Goal: Find specific page/section: Find specific page/section

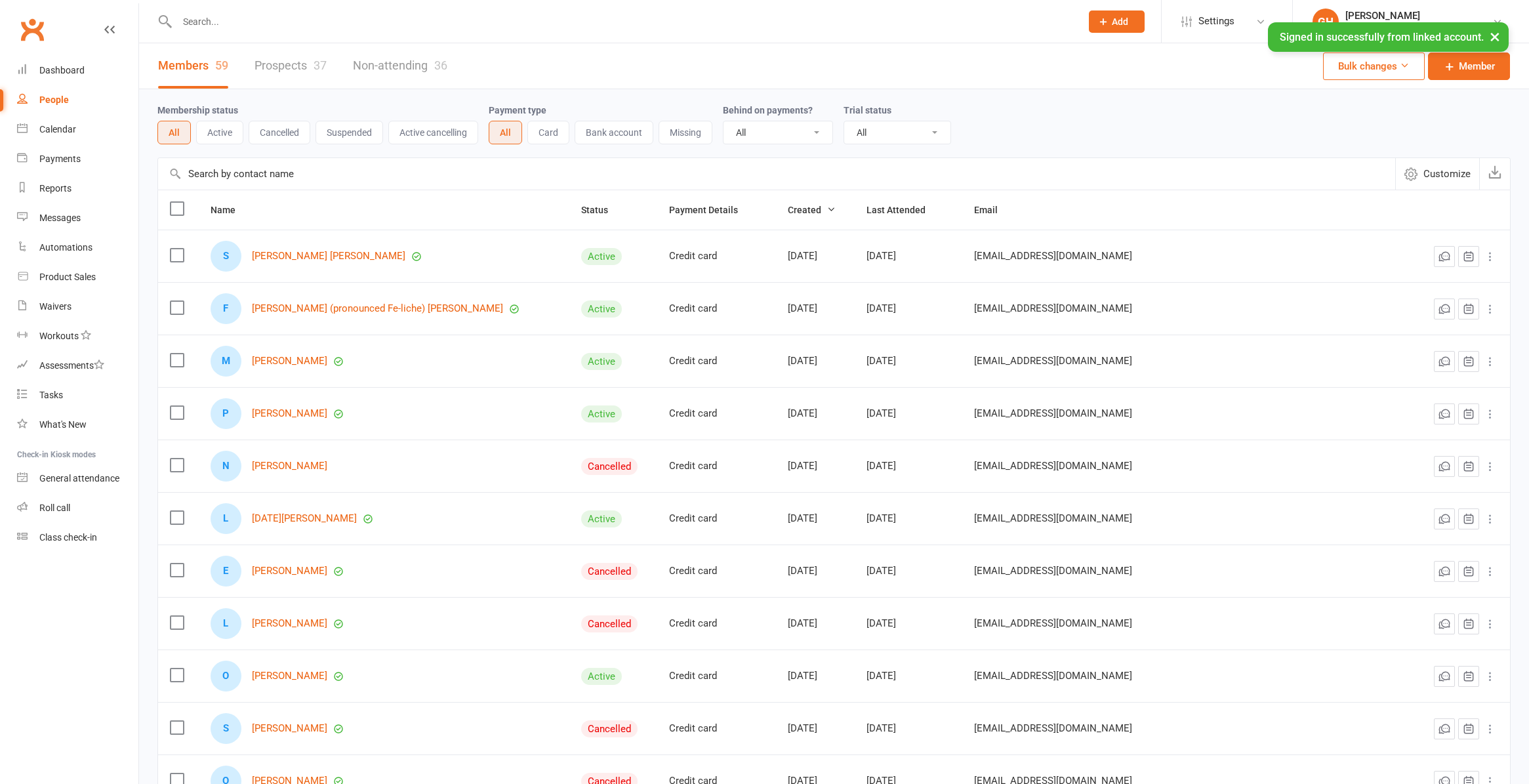
select select "100"
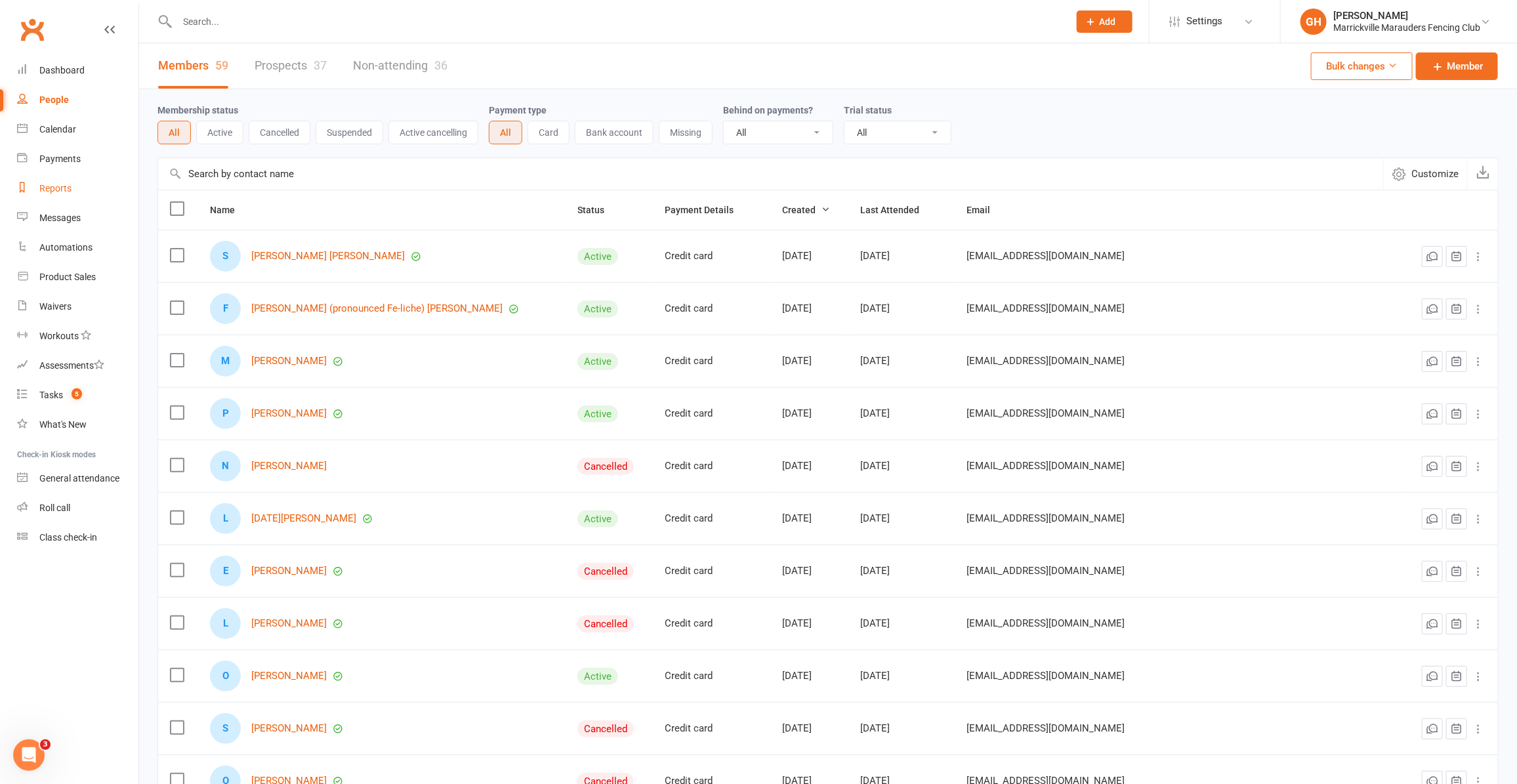
click at [60, 188] on div "Reports" at bounding box center [55, 187] width 32 height 10
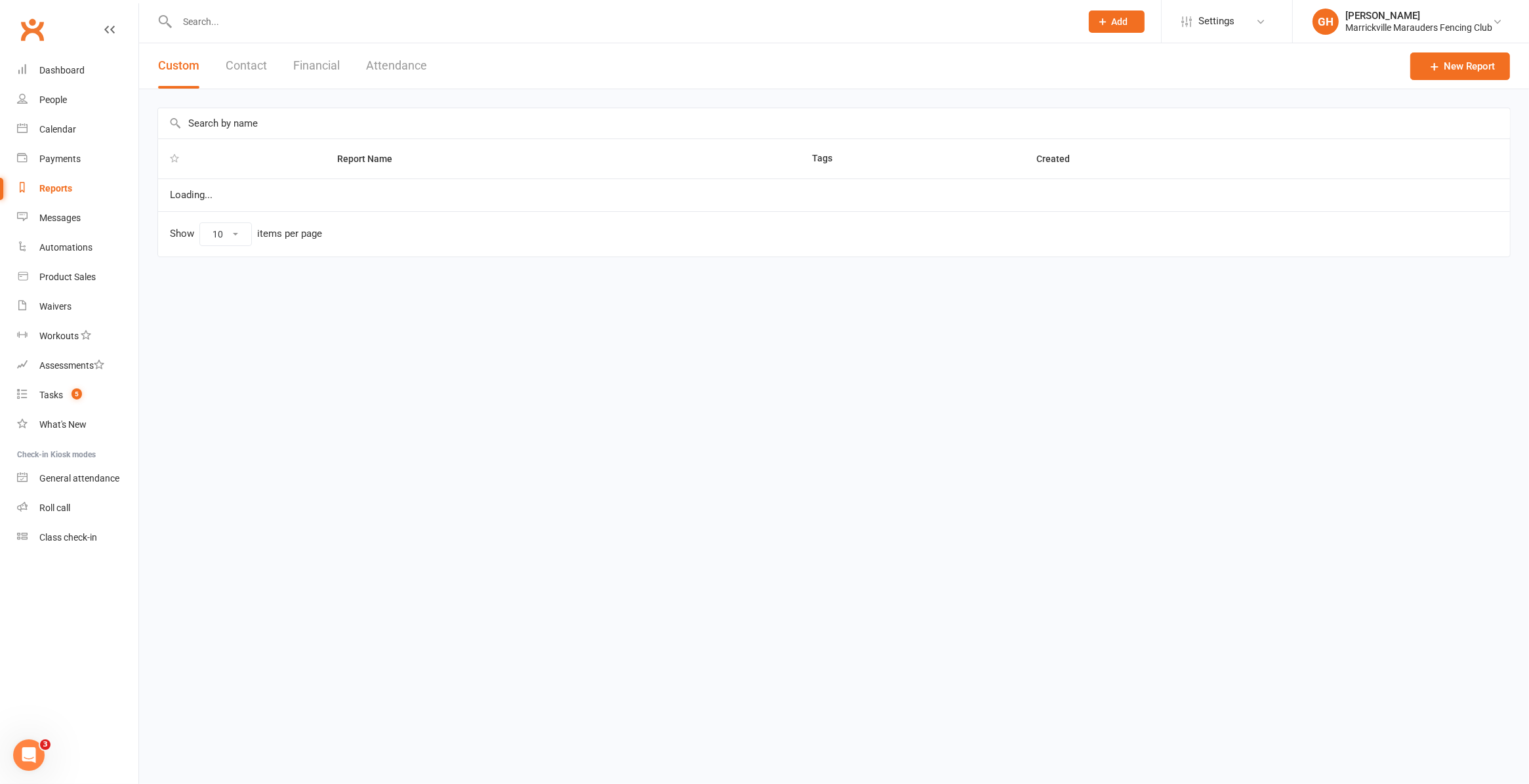
select select "25"
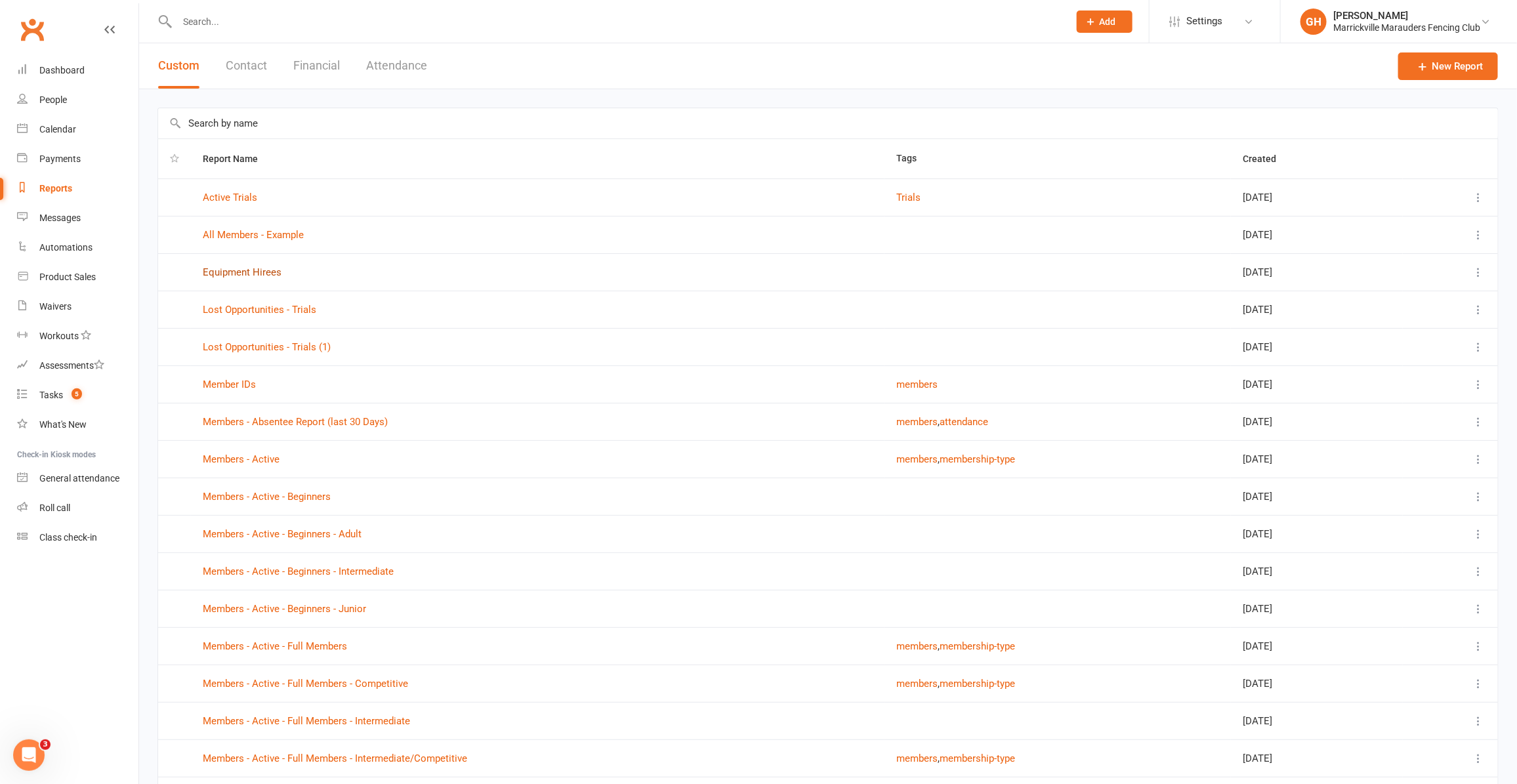
click at [261, 269] on link "Equipment Hirees" at bounding box center [242, 272] width 79 height 11
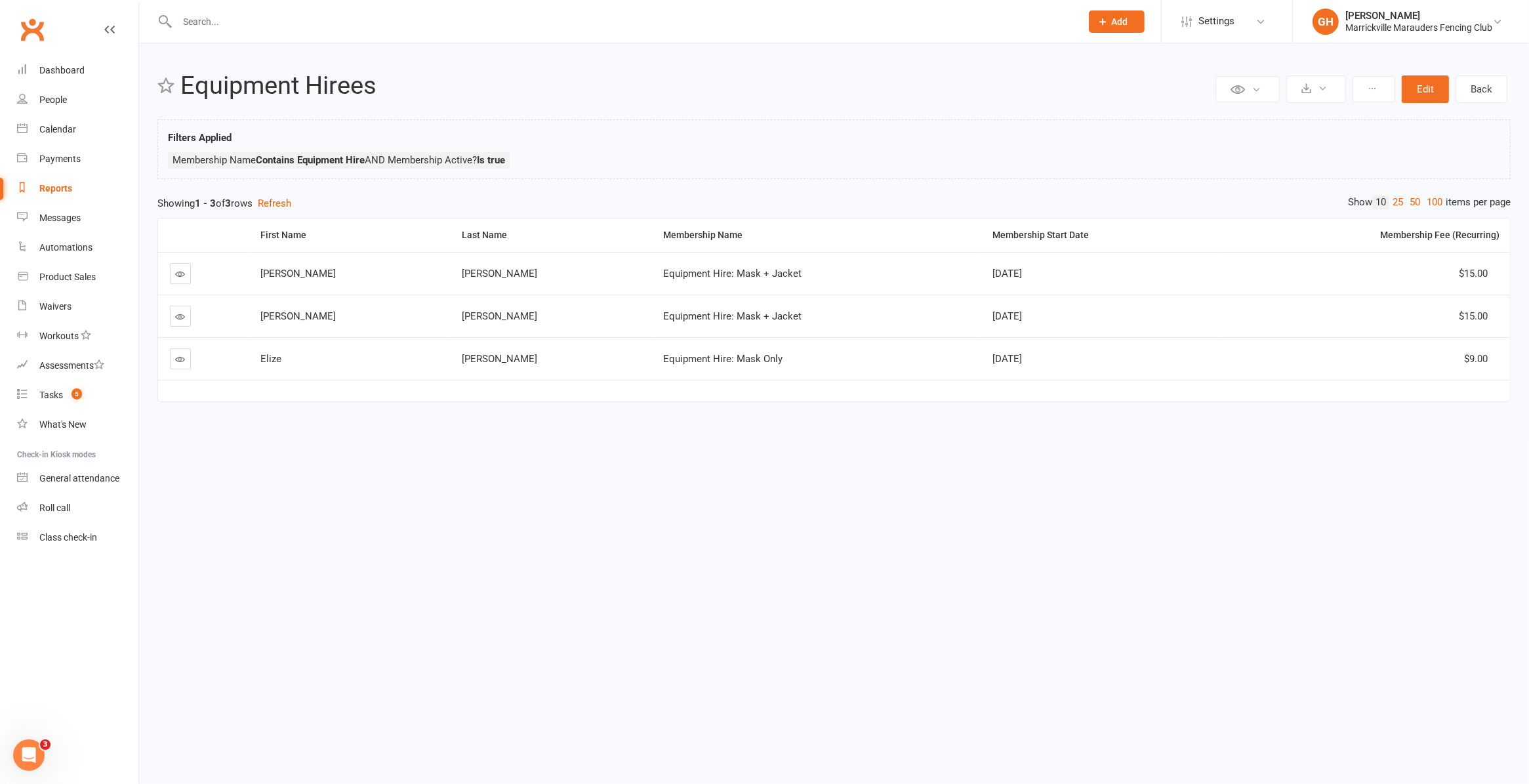
click at [179, 274] on icon at bounding box center [181, 274] width 10 height 10
click at [472, 21] on input "text" at bounding box center [622, 21] width 899 height 18
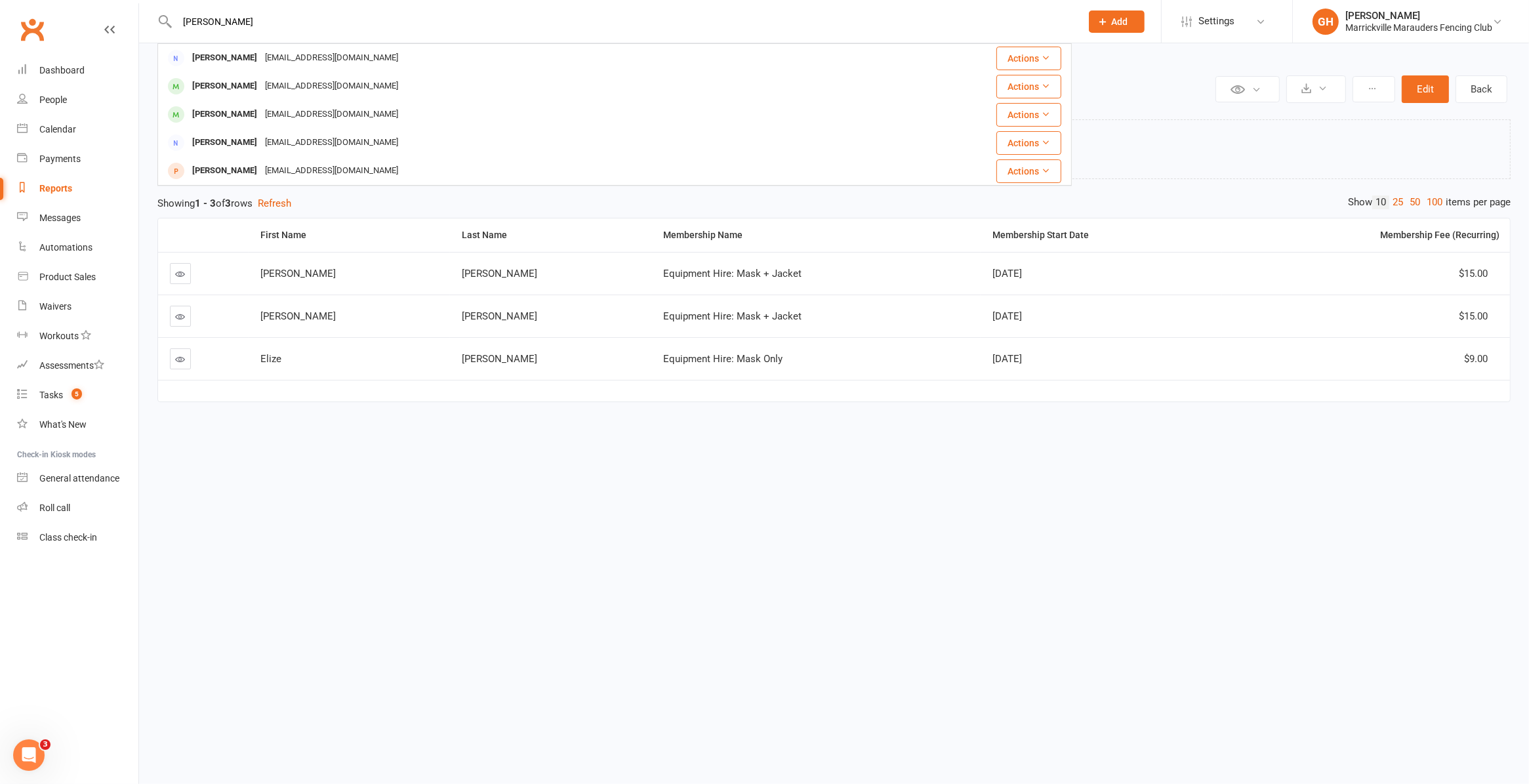
type input "jane"
click at [339, 441] on div "Private Report Only visible by me Public Report Visible to everyone at gym Expo…" at bounding box center [833, 245] width 1390 height 402
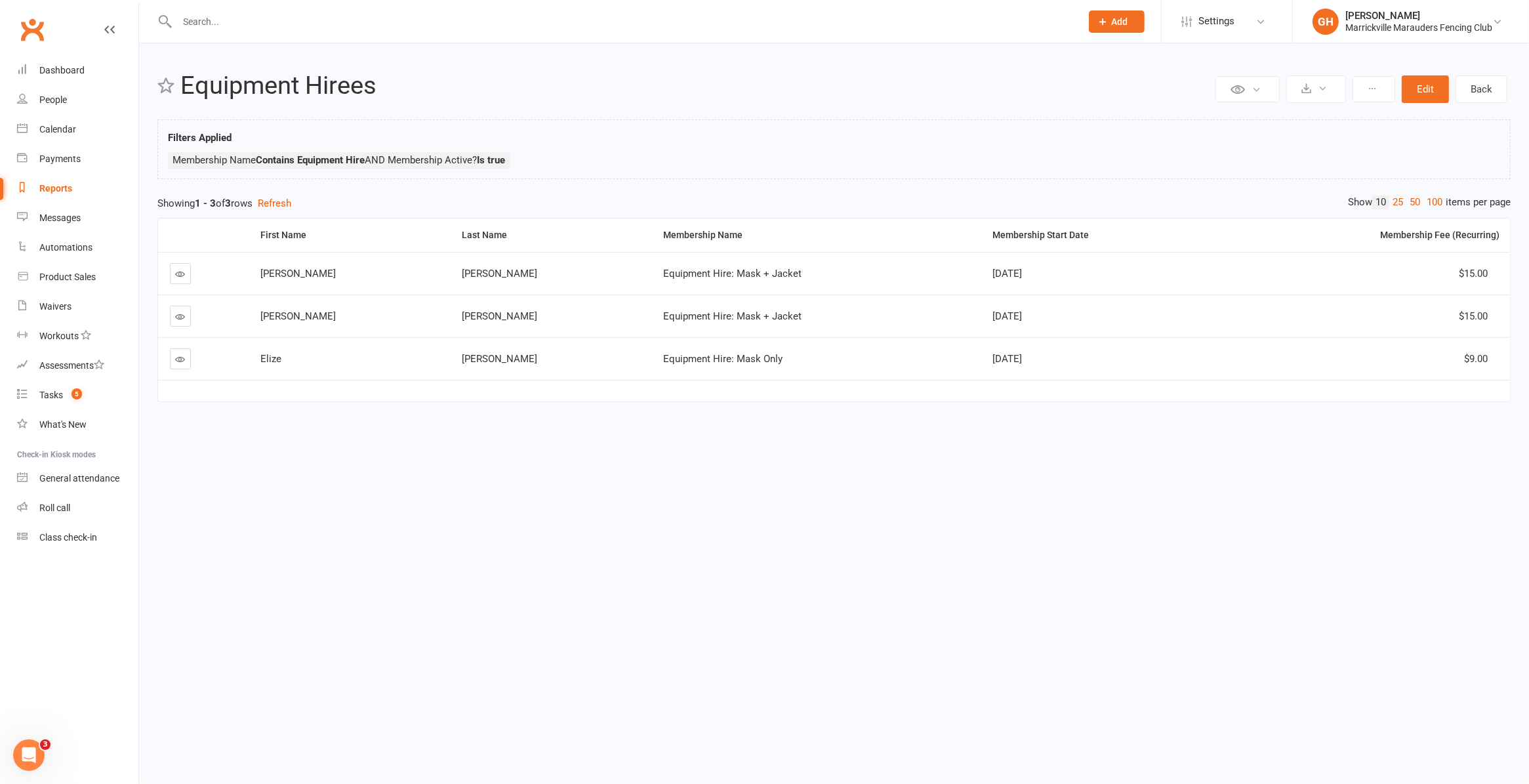
click at [375, 20] on input "text" at bounding box center [622, 21] width 899 height 18
type input "zephyr"
drag, startPoint x: 353, startPoint y: 16, endPoint x: 48, endPoint y: 8, distance: 305.1
click at [48, 3] on header "zephyr No results Prospect Member Non-attending contact Class / event Appointme…" at bounding box center [764, 3] width 1529 height 0
click at [450, 18] on input "text" at bounding box center [622, 21] width 899 height 18
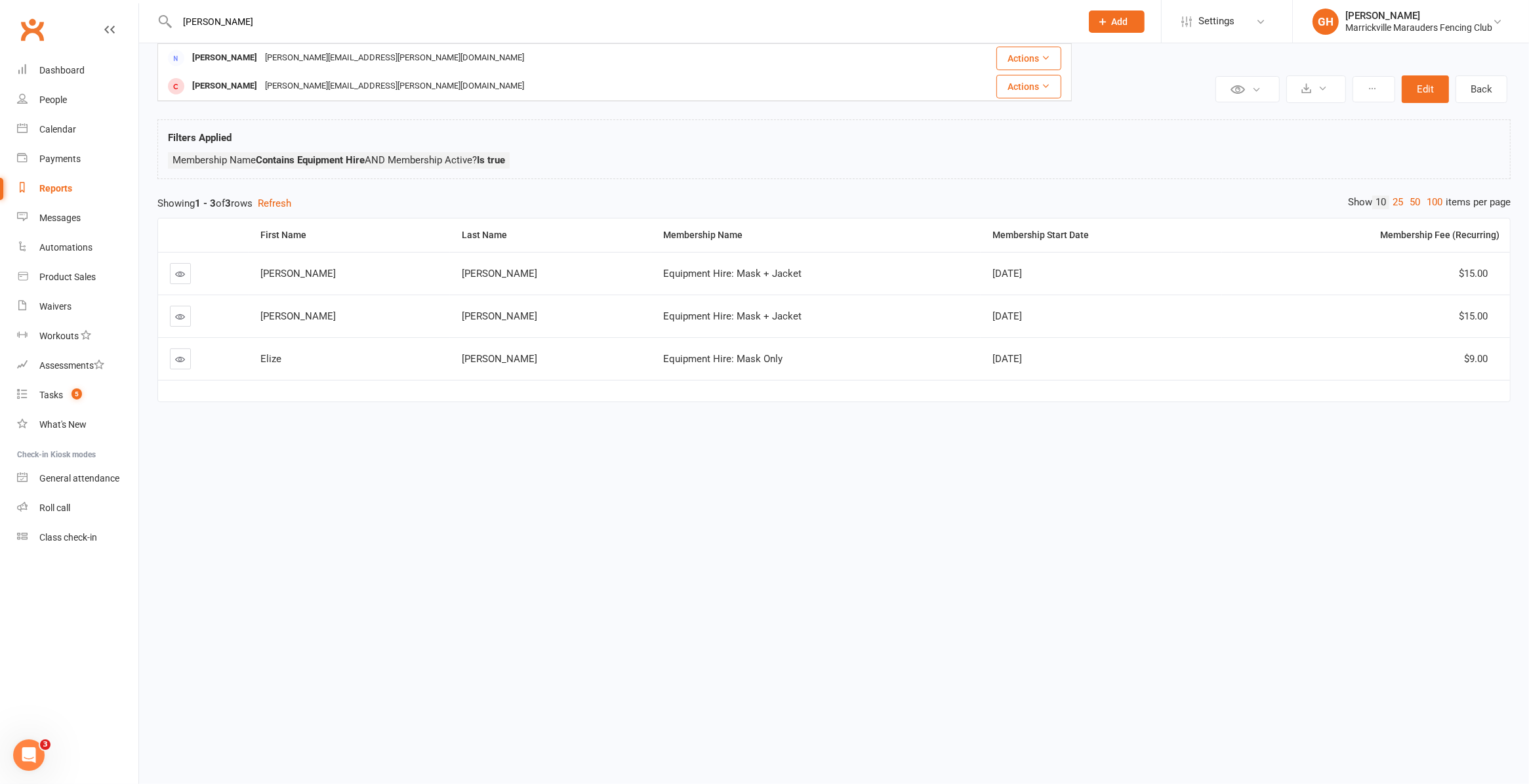
drag, startPoint x: 256, startPoint y: 21, endPoint x: 110, endPoint y: 13, distance: 146.2
click at [110, 3] on header "crosby Alexandra Crosby Alexandra.crosby@uts.edu.au Actions Luka Davies Alexand…" at bounding box center [764, 3] width 1529 height 0
type input "ottavio"
click at [238, 95] on div "Manuel Bonaccorsi" at bounding box center [225, 87] width 73 height 19
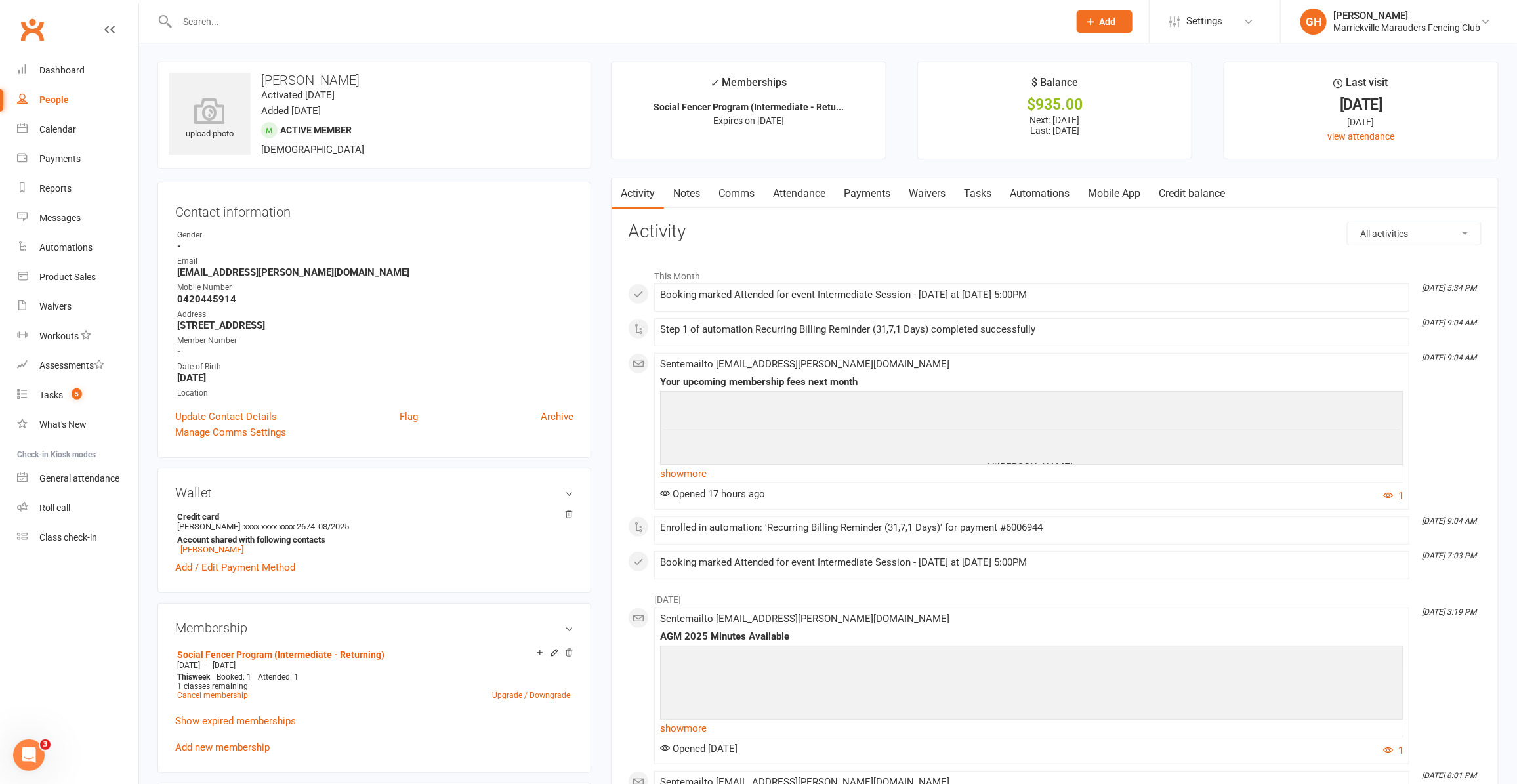
click at [933, 195] on link "Waivers" at bounding box center [927, 194] width 55 height 30
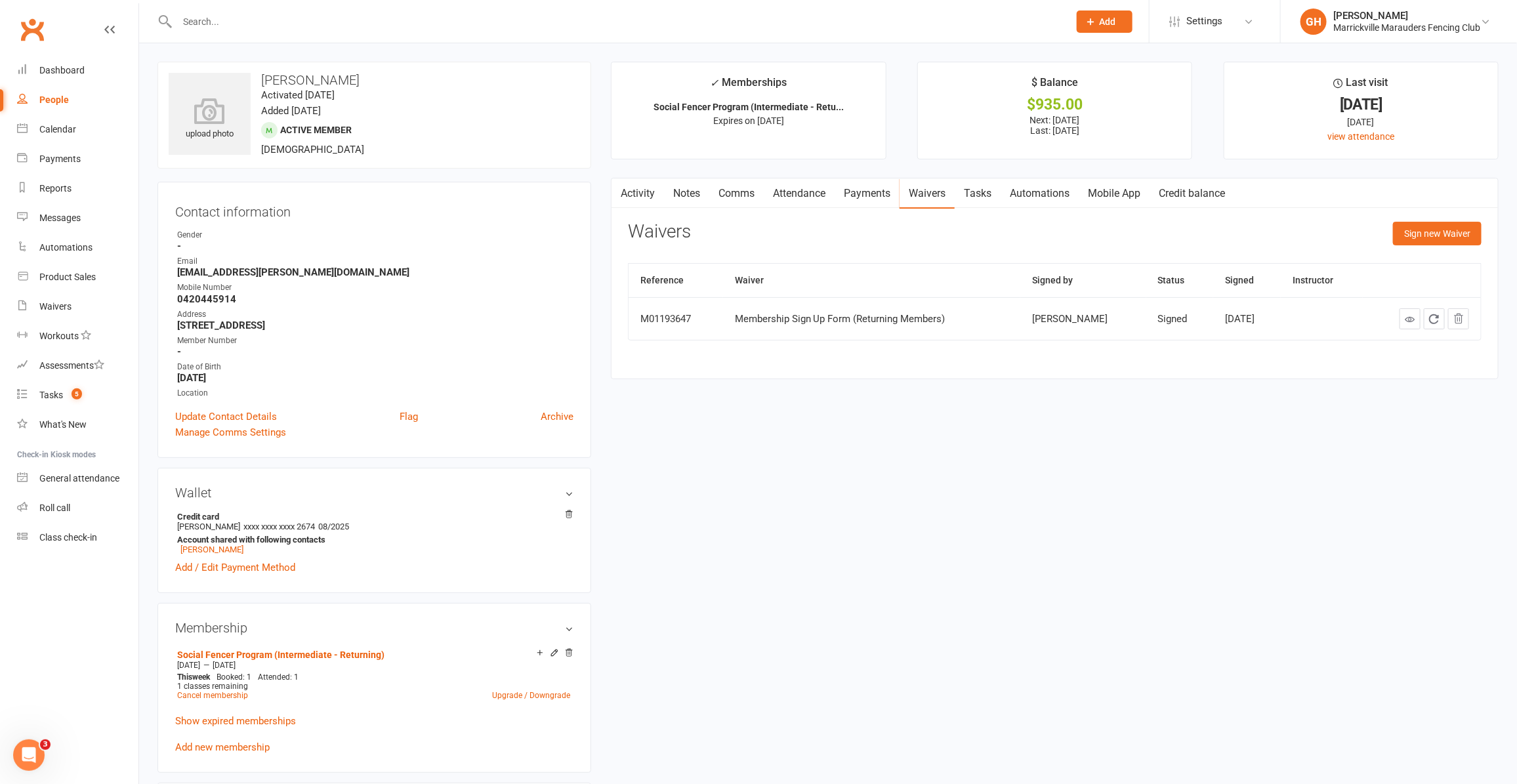
click at [240, 21] on input "text" at bounding box center [617, 21] width 887 height 18
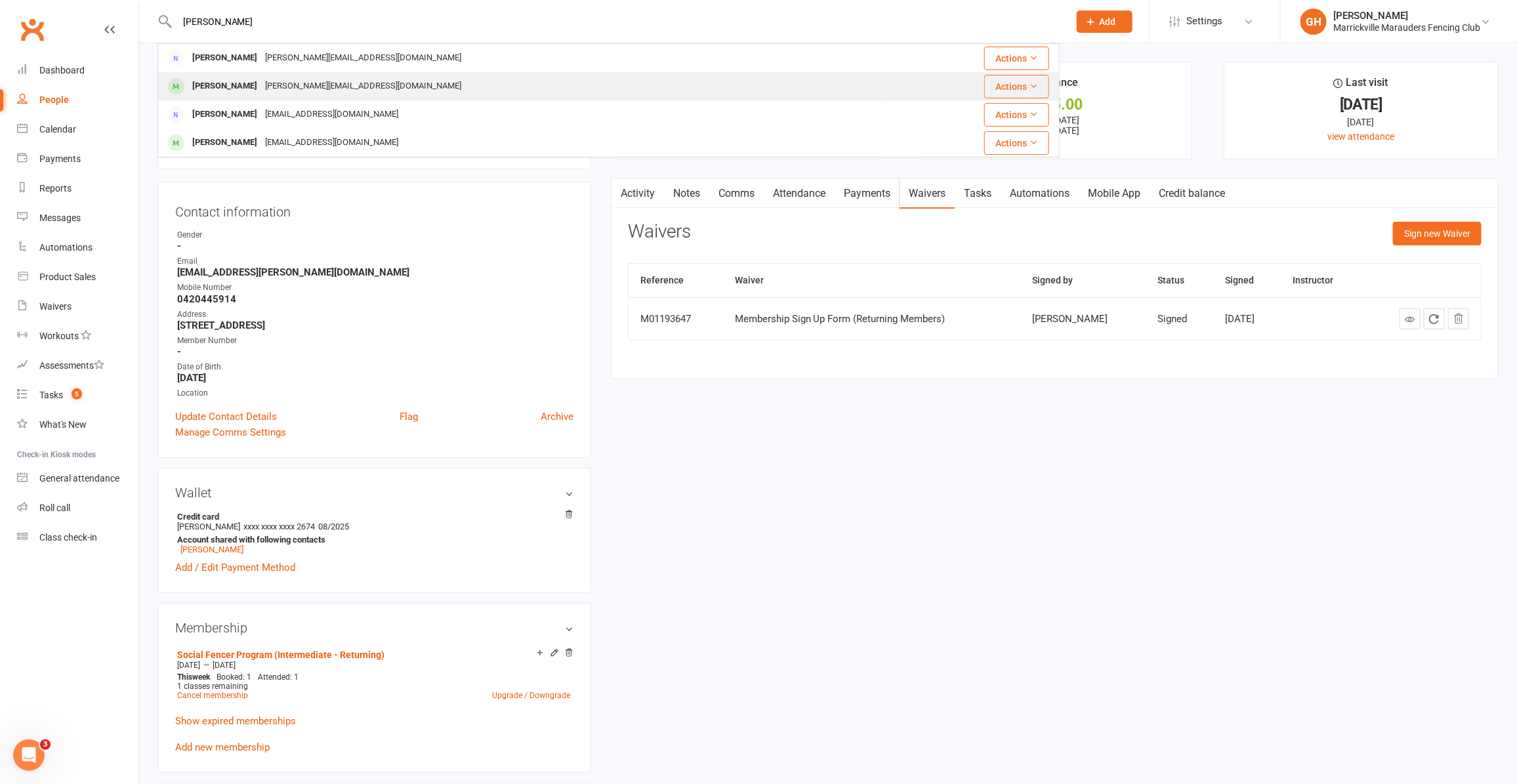
type input "rosie scott"
click at [294, 82] on div "Rosie.scott1@det.nsw.edu.au" at bounding box center [363, 87] width 204 height 19
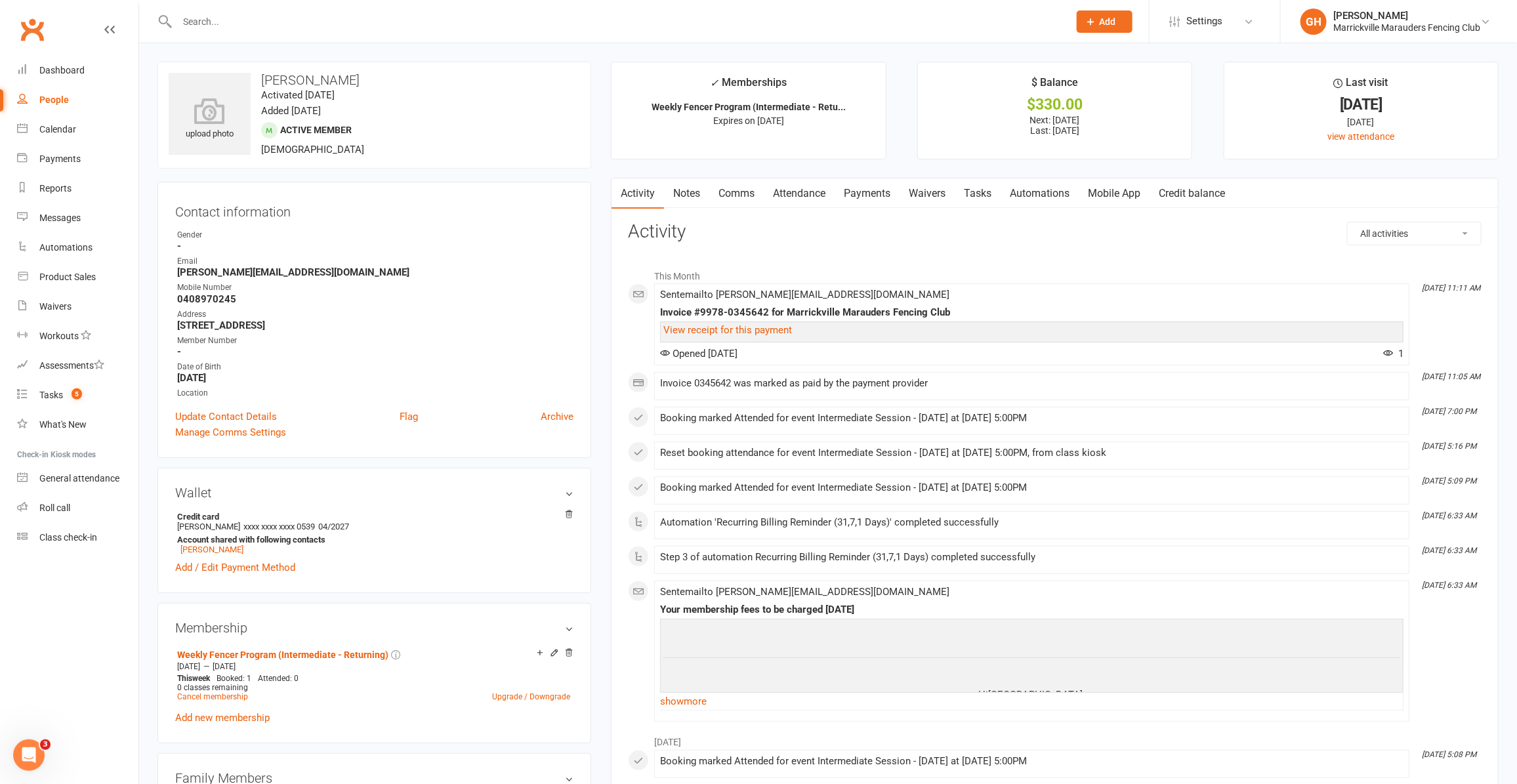
drag, startPoint x: 267, startPoint y: 25, endPoint x: 186, endPoint y: 25, distance: 81.0
click at [186, 25] on input "text" at bounding box center [617, 21] width 887 height 18
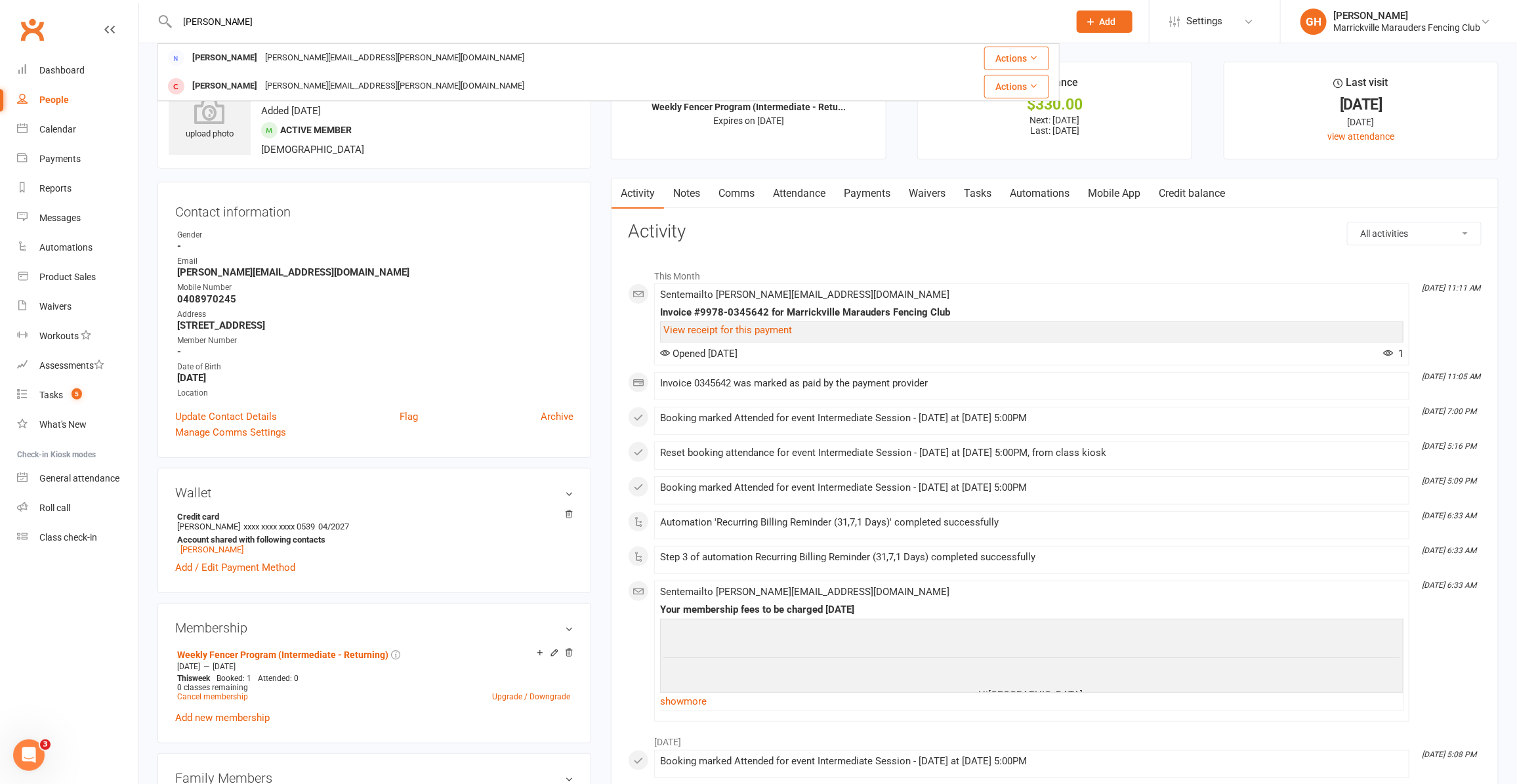
type input "crosby"
click at [50, 187] on div "Reports" at bounding box center [55, 187] width 32 height 10
select select "25"
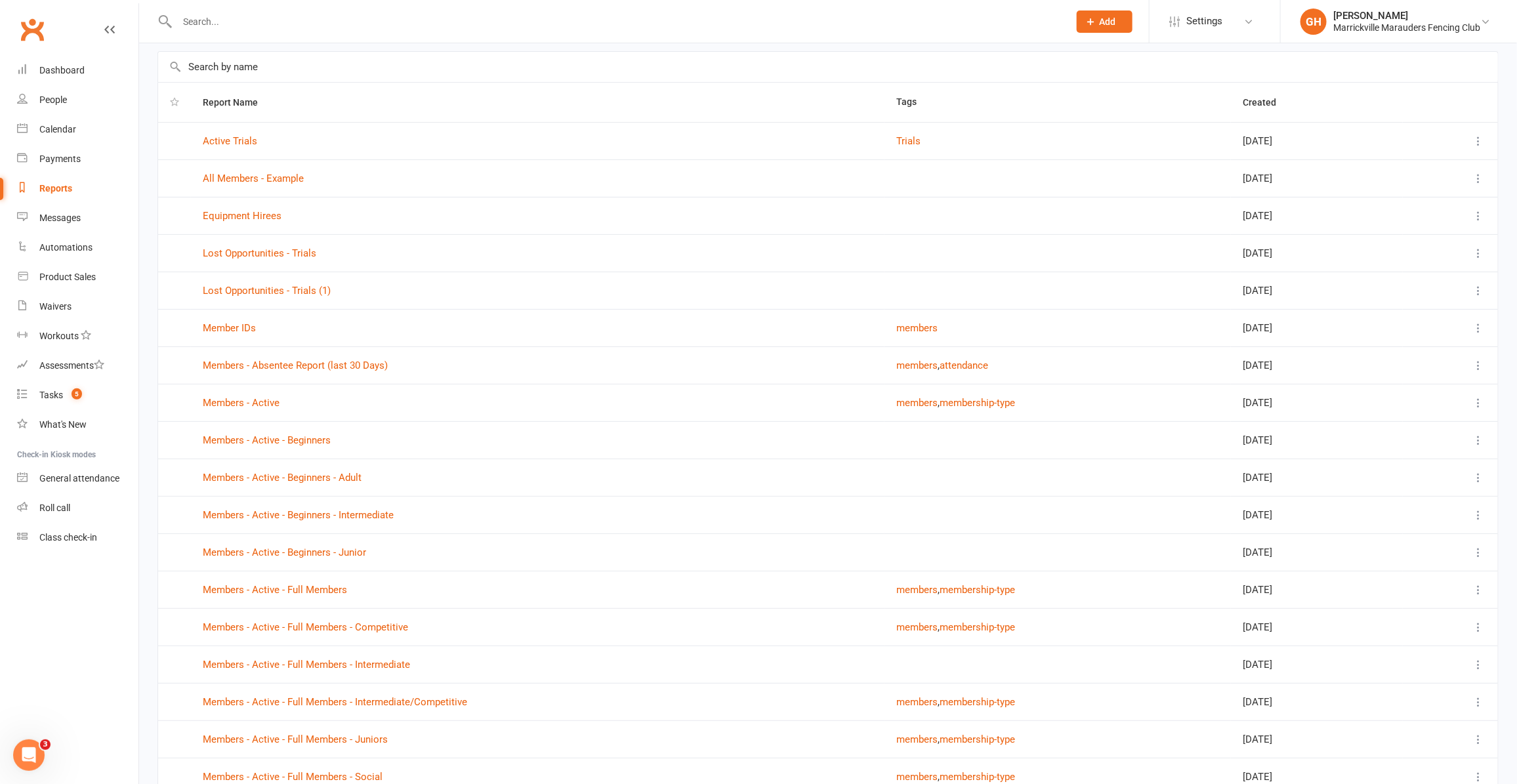
scroll to position [82, 0]
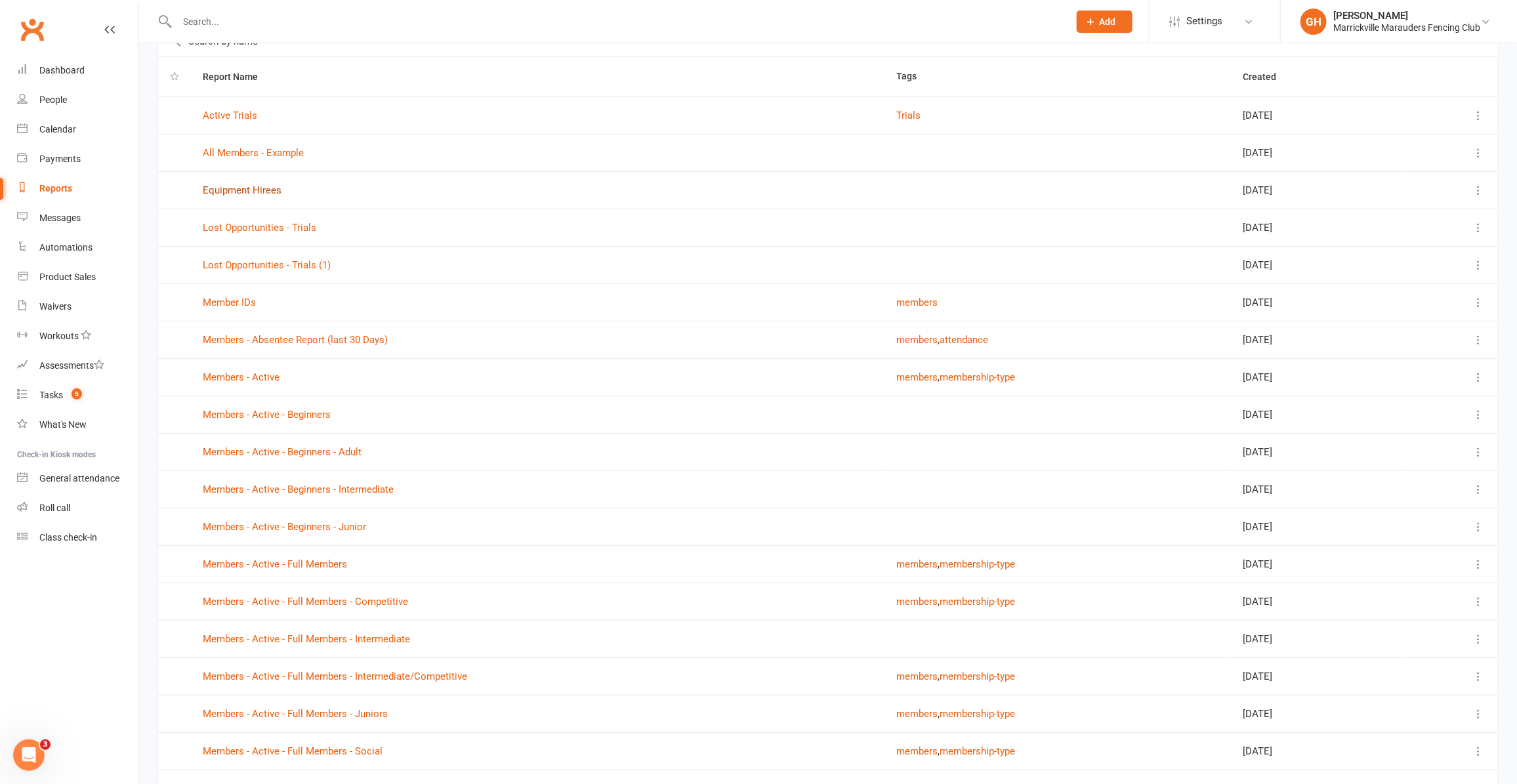
click at [256, 186] on link "Equipment Hirees" at bounding box center [242, 190] width 79 height 11
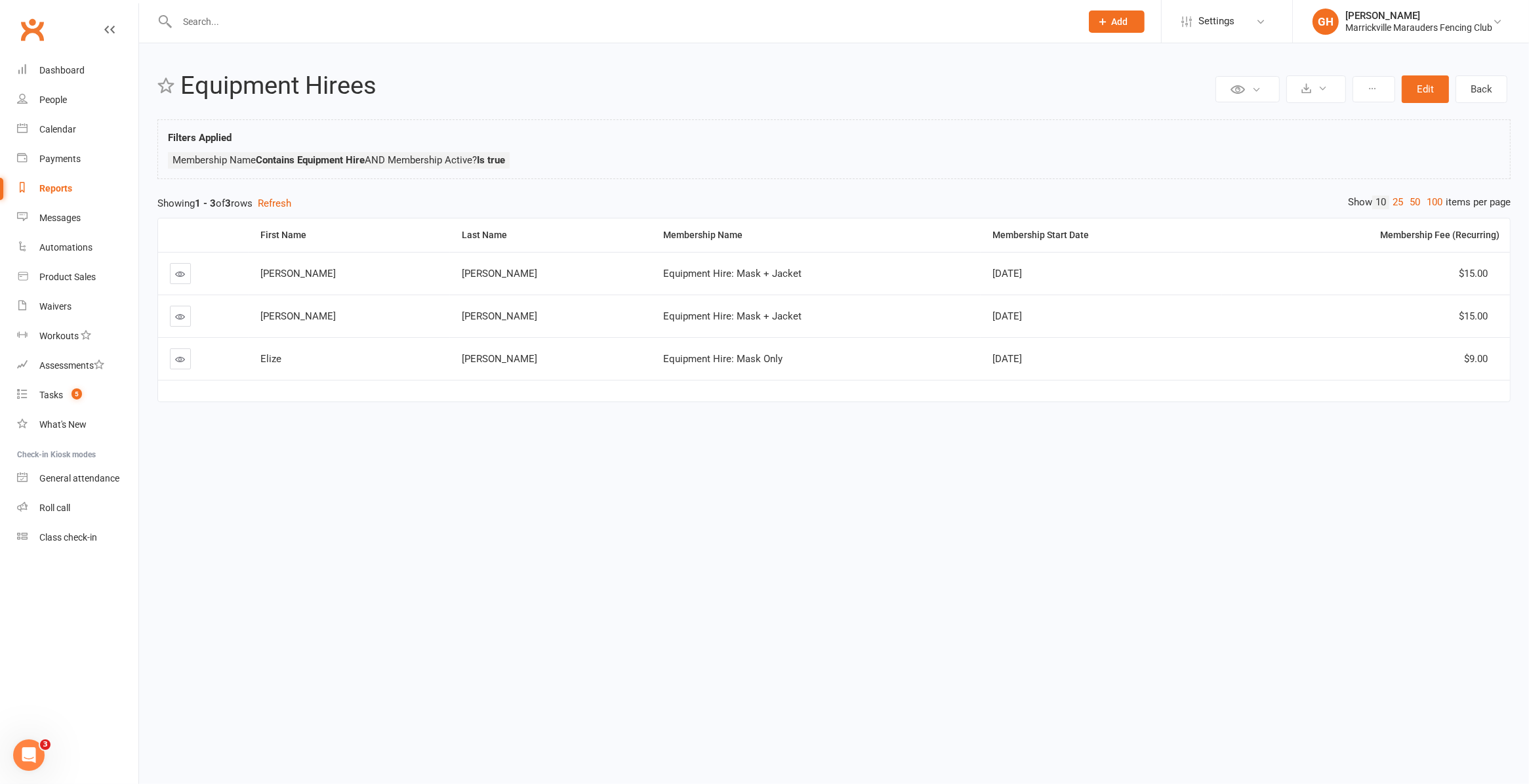
click at [183, 277] on icon at bounding box center [181, 274] width 10 height 10
click at [182, 322] on icon at bounding box center [181, 317] width 10 height 10
click at [179, 364] on icon at bounding box center [181, 359] width 10 height 10
click at [694, 463] on html "Prospect Member Non-attending contact Class / event Appointment Task Membership…" at bounding box center [764, 231] width 1529 height 463
click at [421, 463] on html "Prospect Member Non-attending contact Class / event Appointment Task Membership…" at bounding box center [764, 231] width 1529 height 463
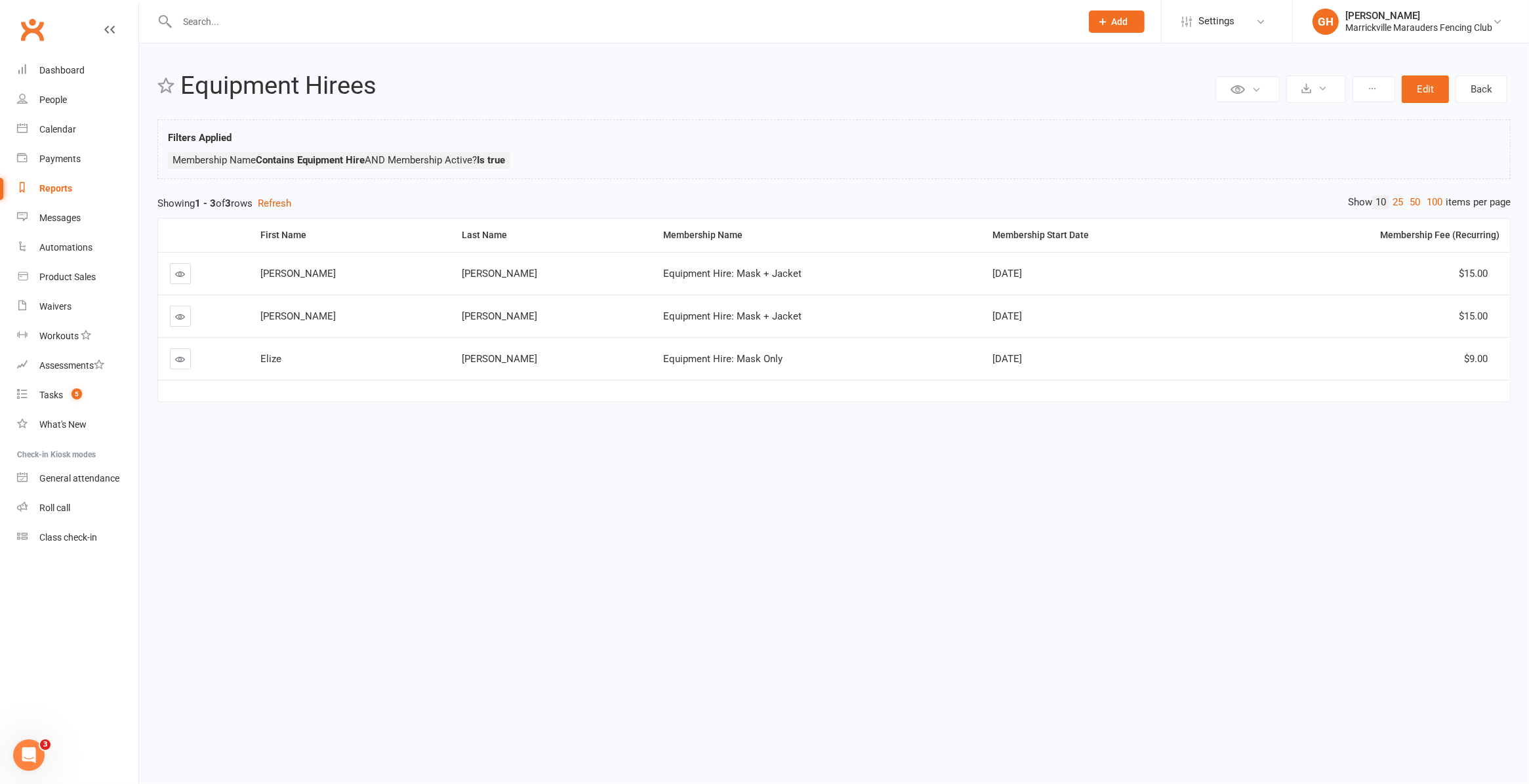
click at [694, 23] on input "text" at bounding box center [622, 21] width 899 height 18
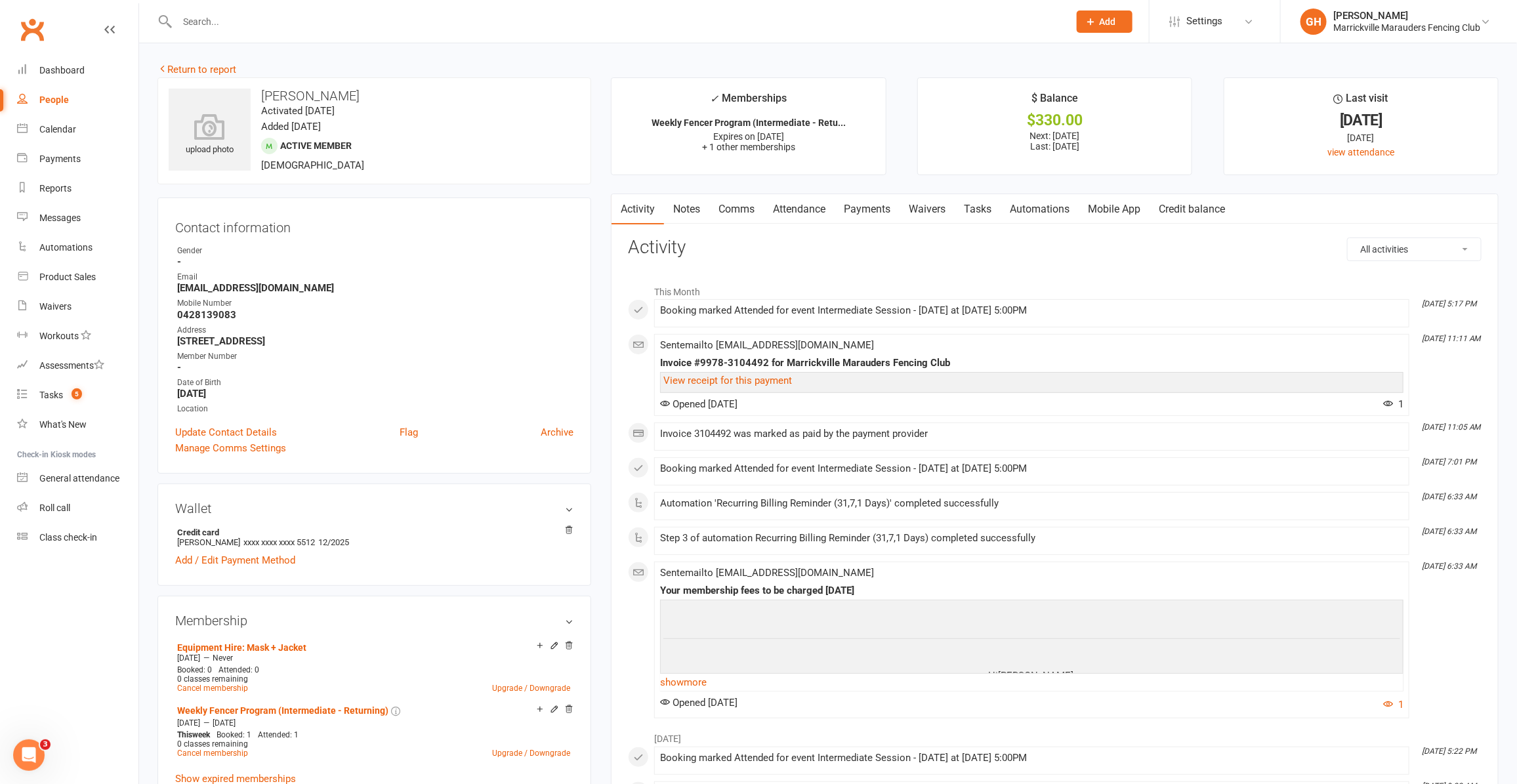
click at [937, 210] on link "Waivers" at bounding box center [927, 209] width 55 height 30
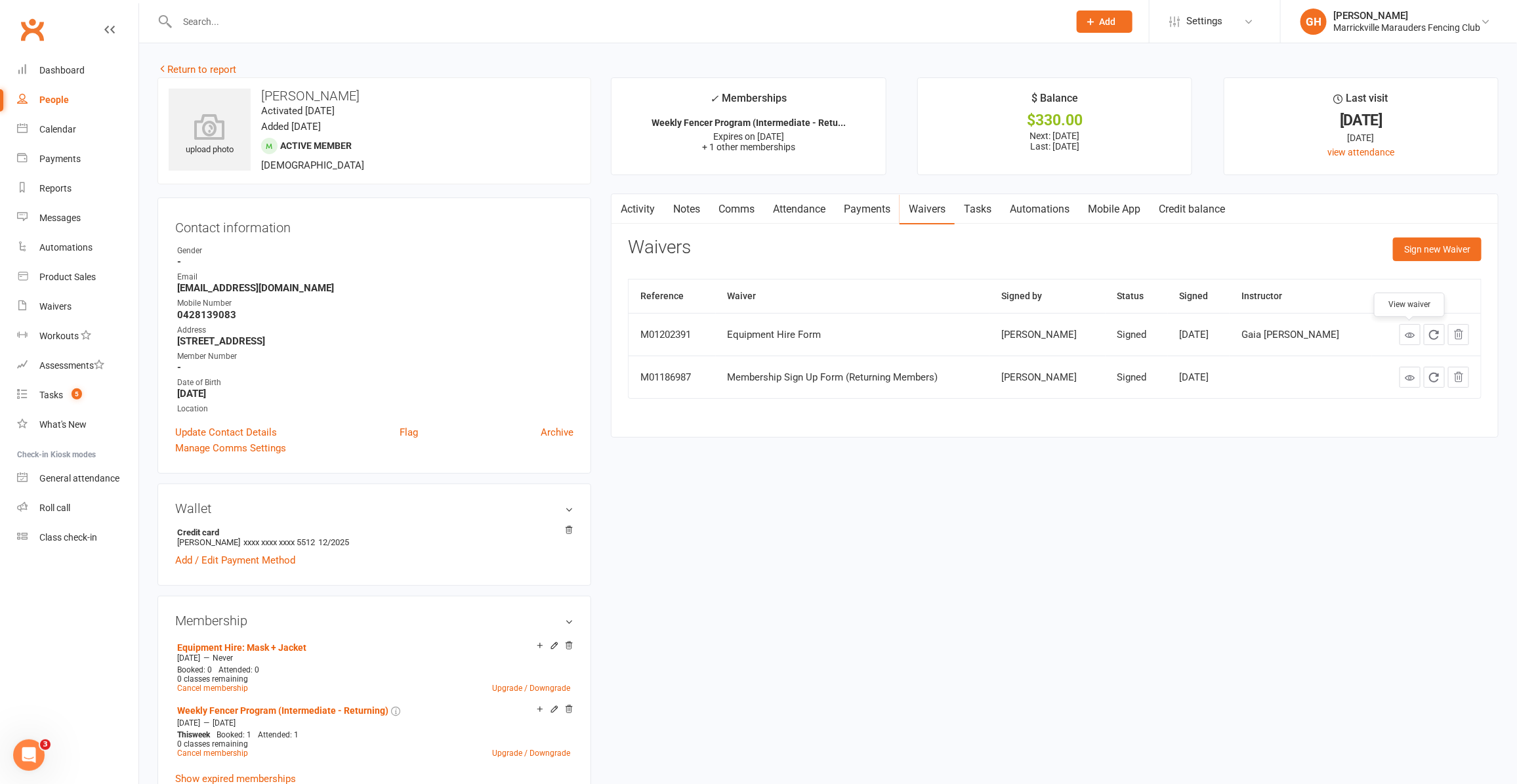
click at [1407, 331] on icon at bounding box center [1409, 335] width 10 height 10
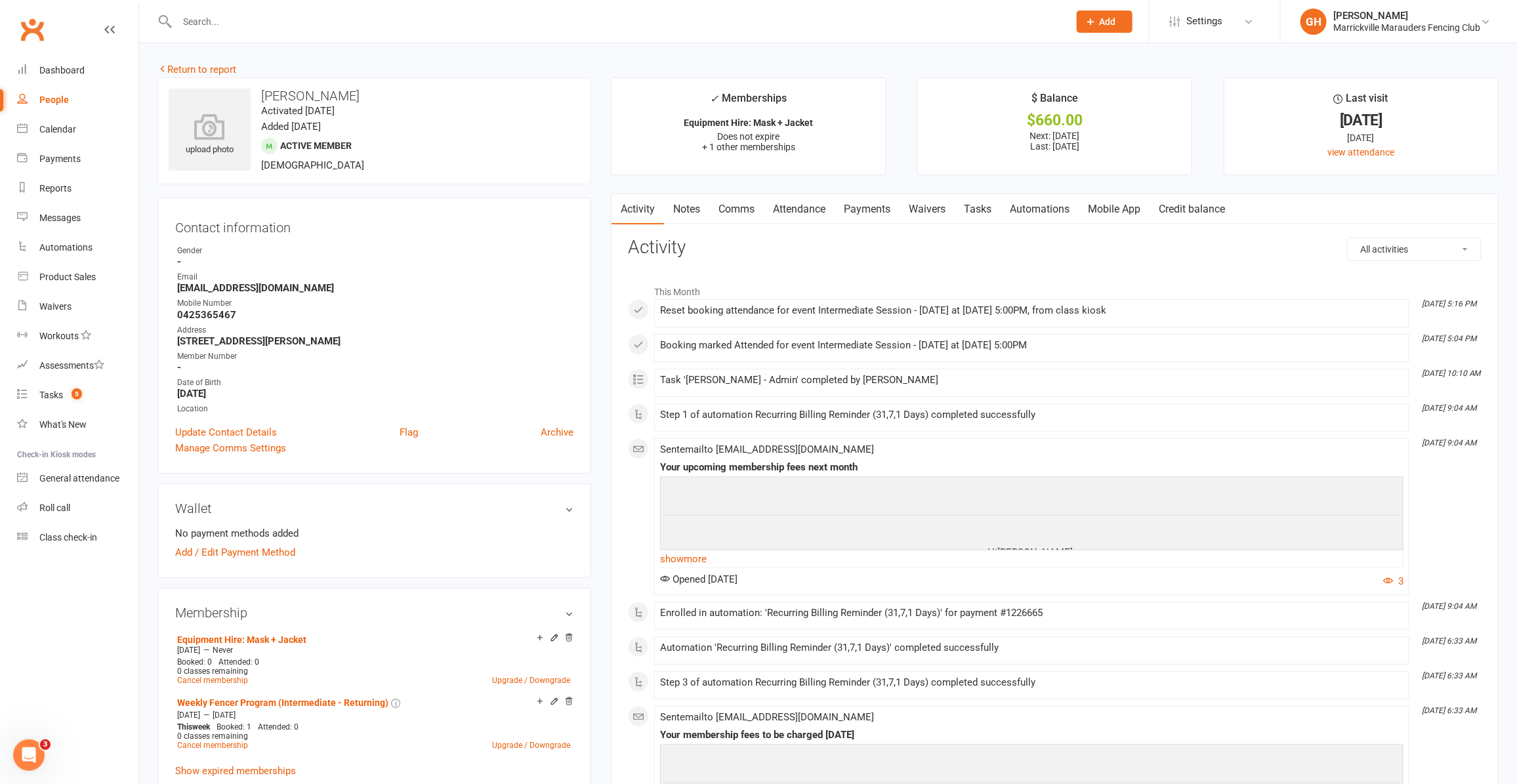
click at [1054, 208] on link "Automations" at bounding box center [1039, 209] width 78 height 30
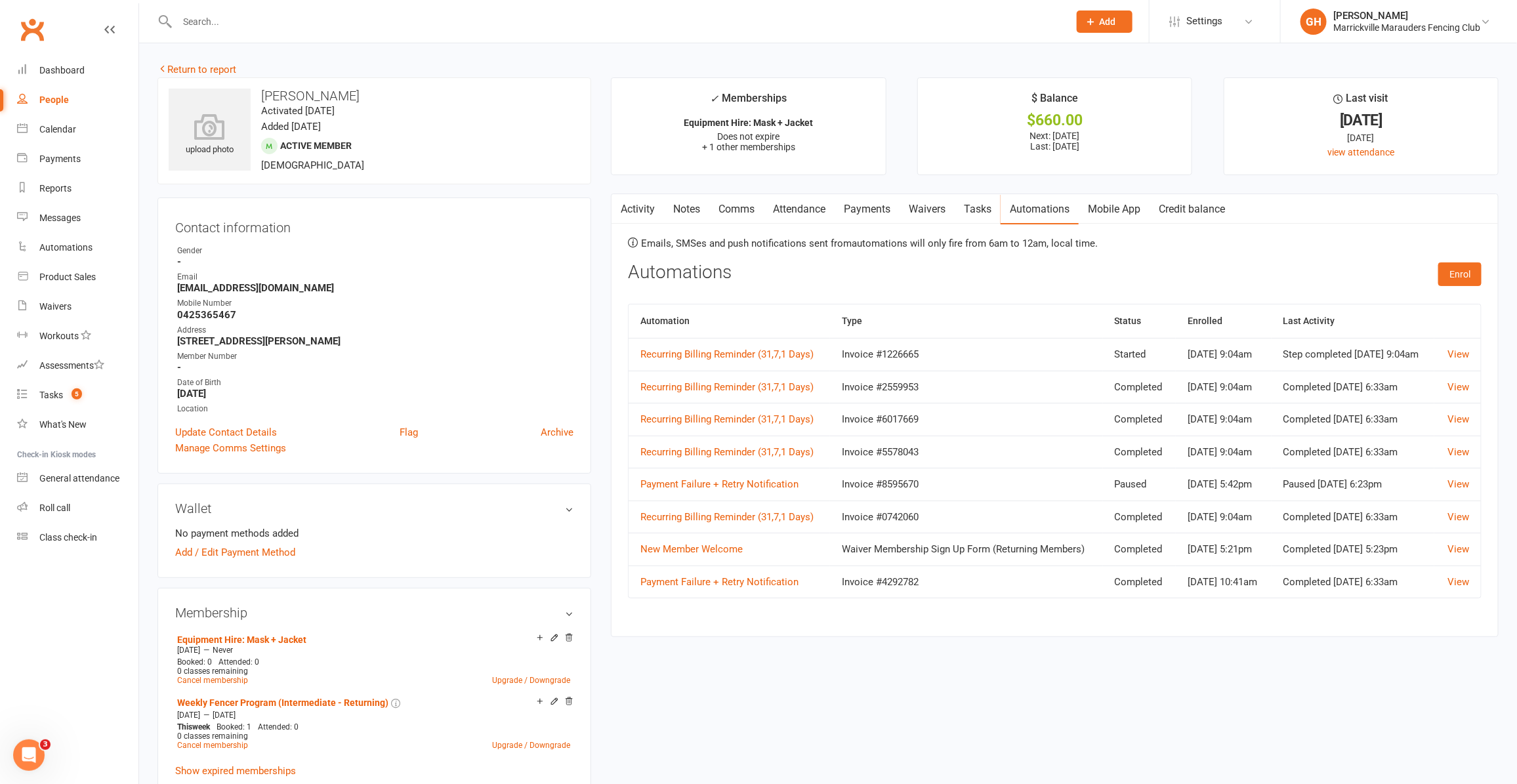
click at [932, 208] on link "Waivers" at bounding box center [927, 209] width 55 height 30
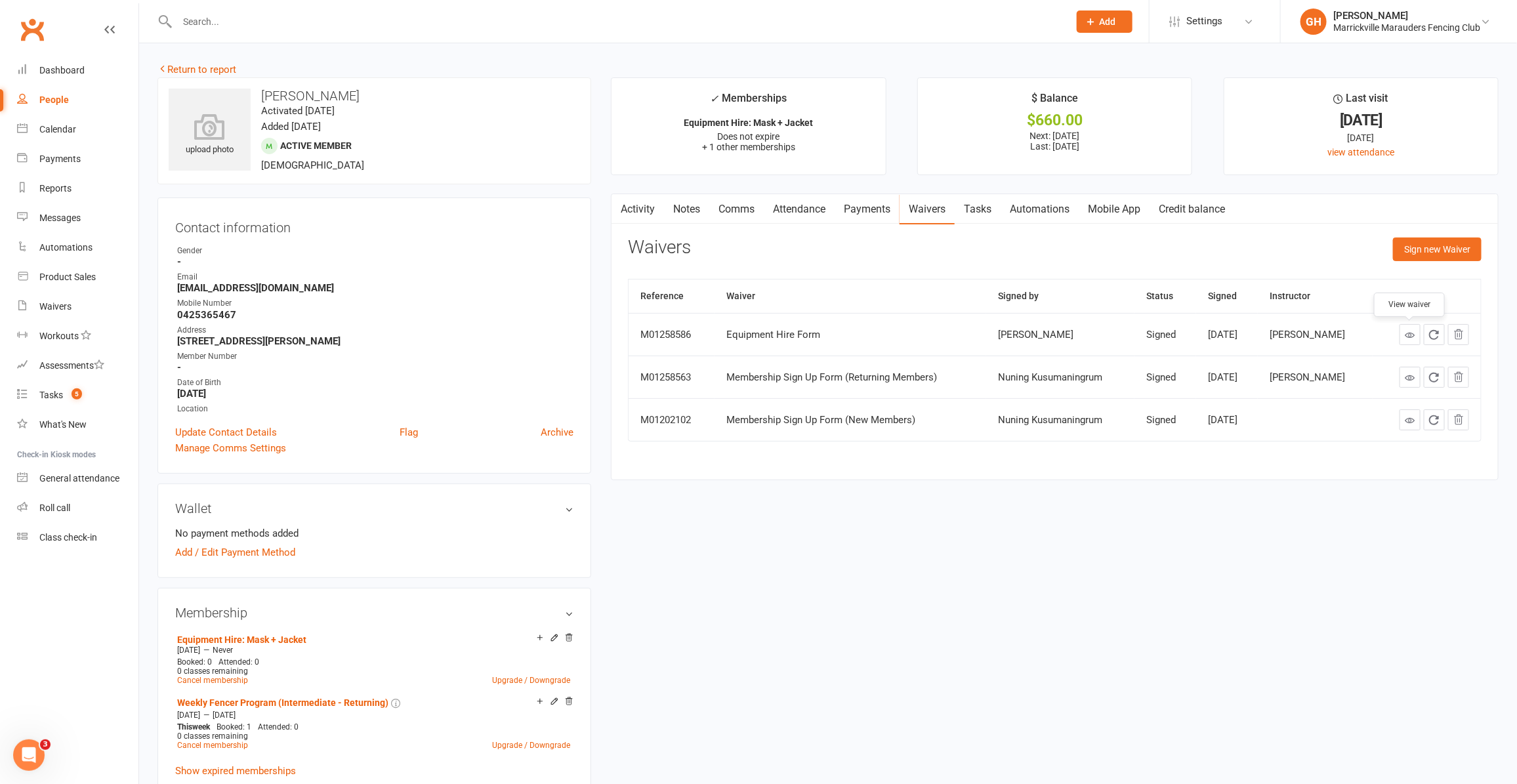
drag, startPoint x: 1405, startPoint y: 336, endPoint x: 1274, endPoint y: 352, distance: 132.0
click at [1405, 336] on icon at bounding box center [1409, 335] width 10 height 10
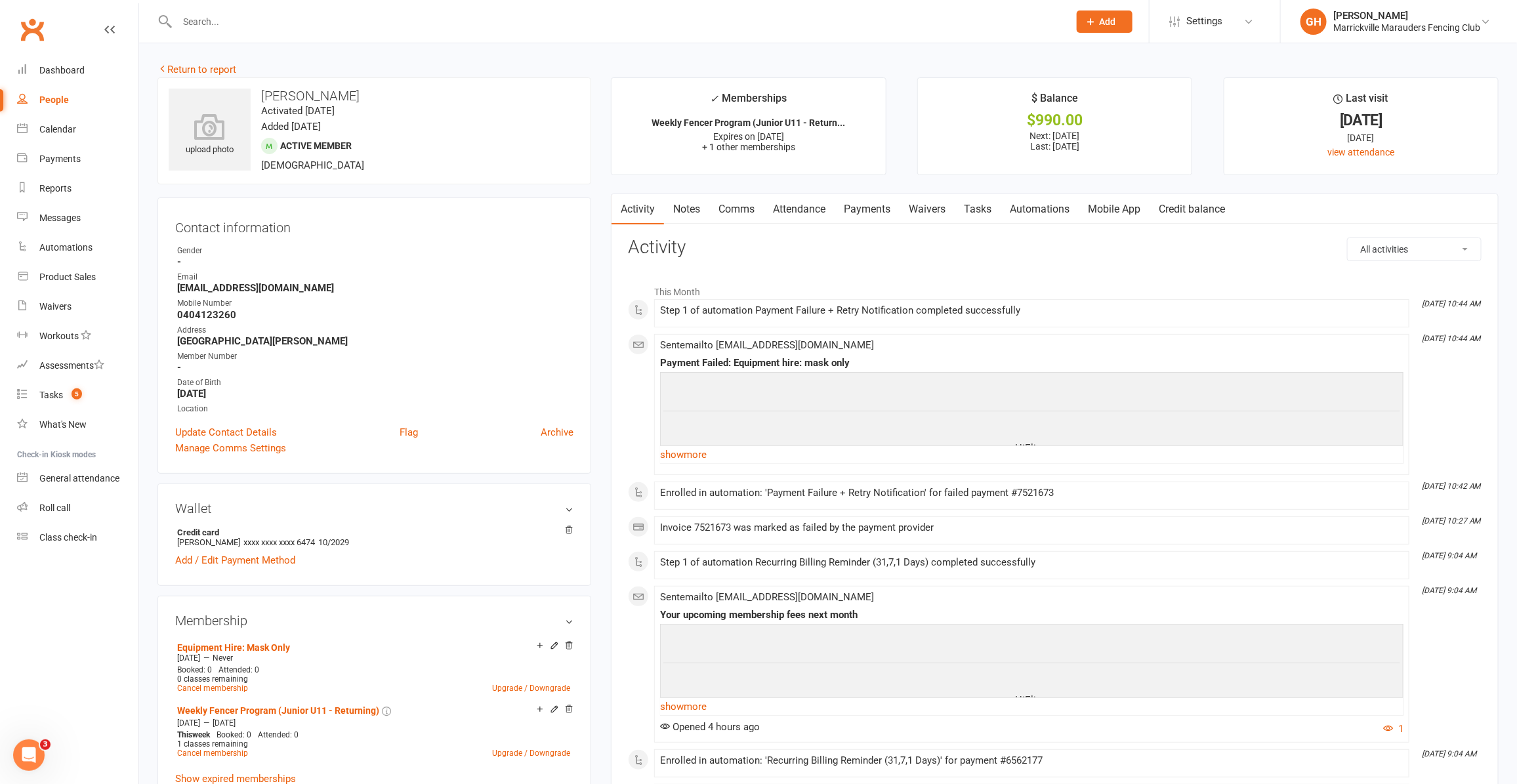
click at [986, 212] on link "Tasks" at bounding box center [977, 209] width 46 height 30
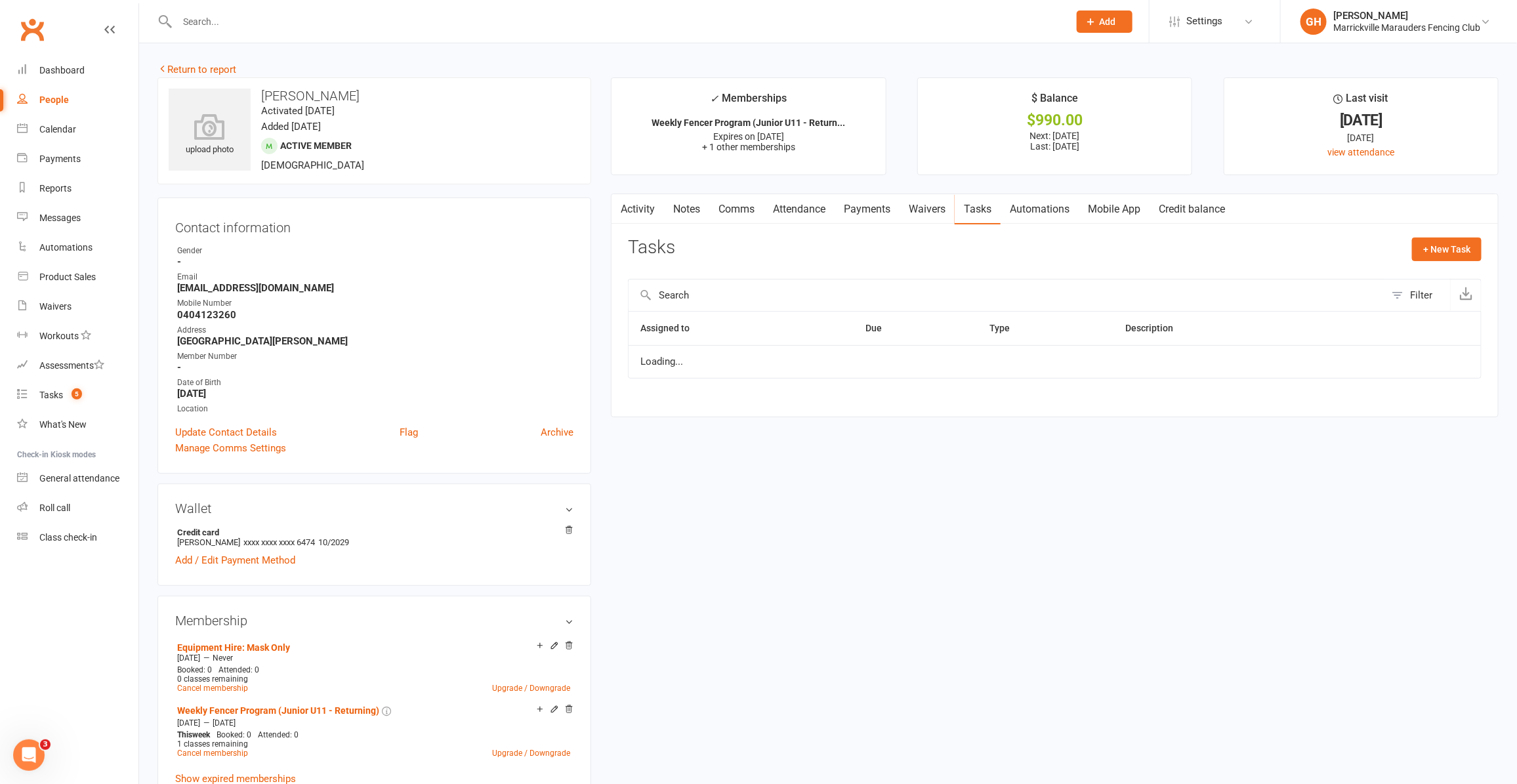
click at [920, 210] on link "Waivers" at bounding box center [927, 209] width 55 height 30
click at [877, 210] on link "Payments" at bounding box center [867, 209] width 65 height 30
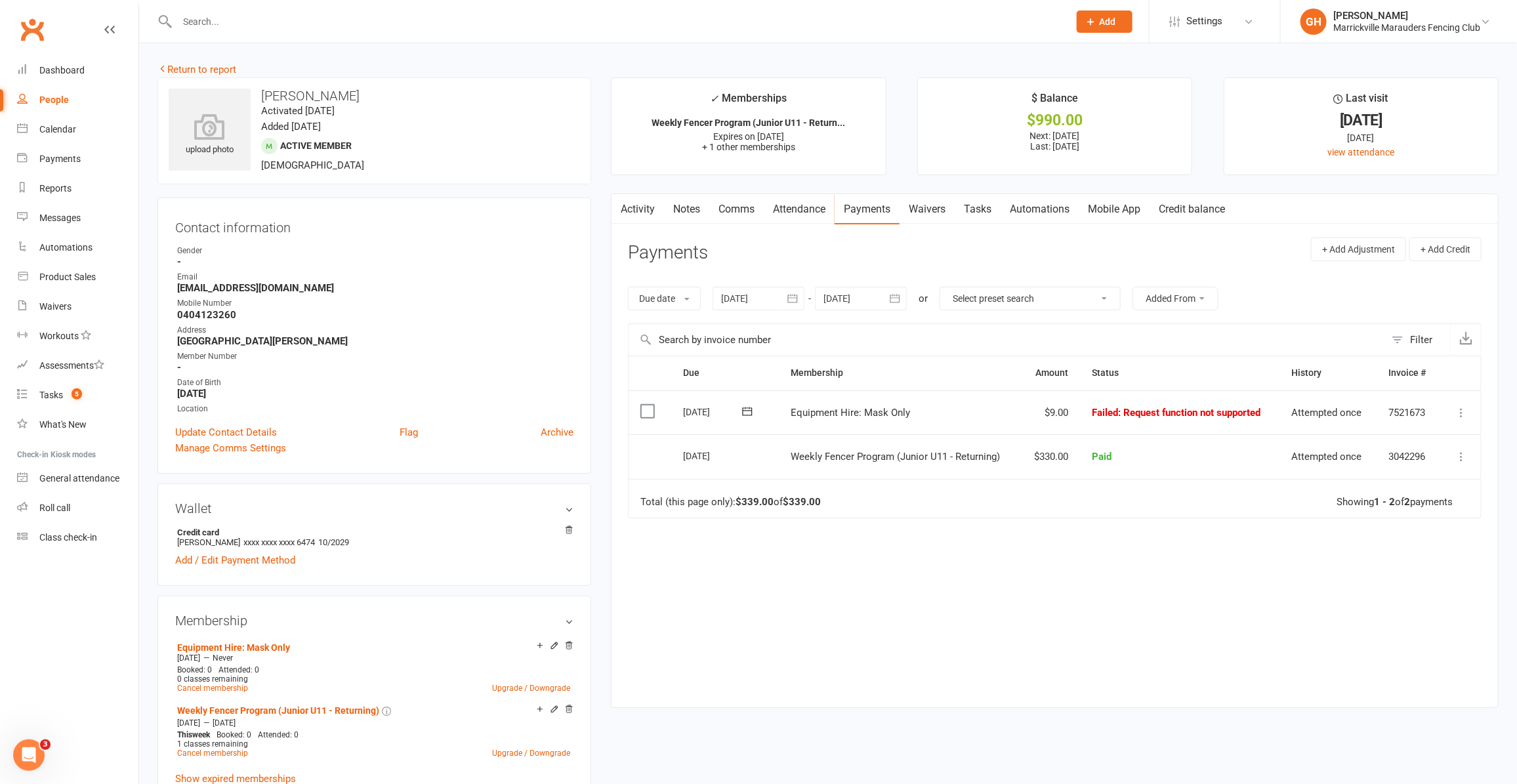
click at [931, 211] on link "Waivers" at bounding box center [927, 209] width 55 height 30
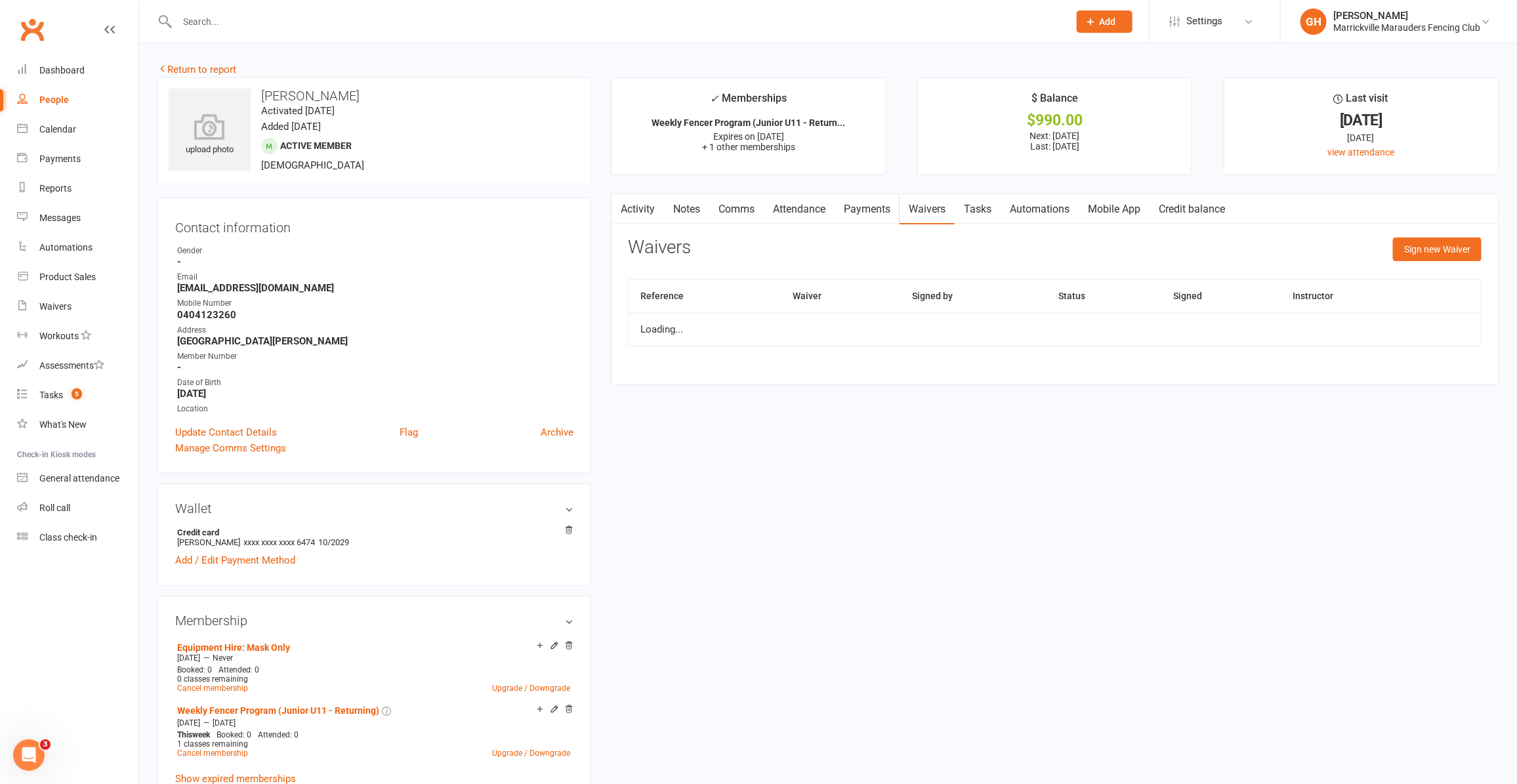
click at [1011, 210] on link "Automations" at bounding box center [1039, 209] width 78 height 30
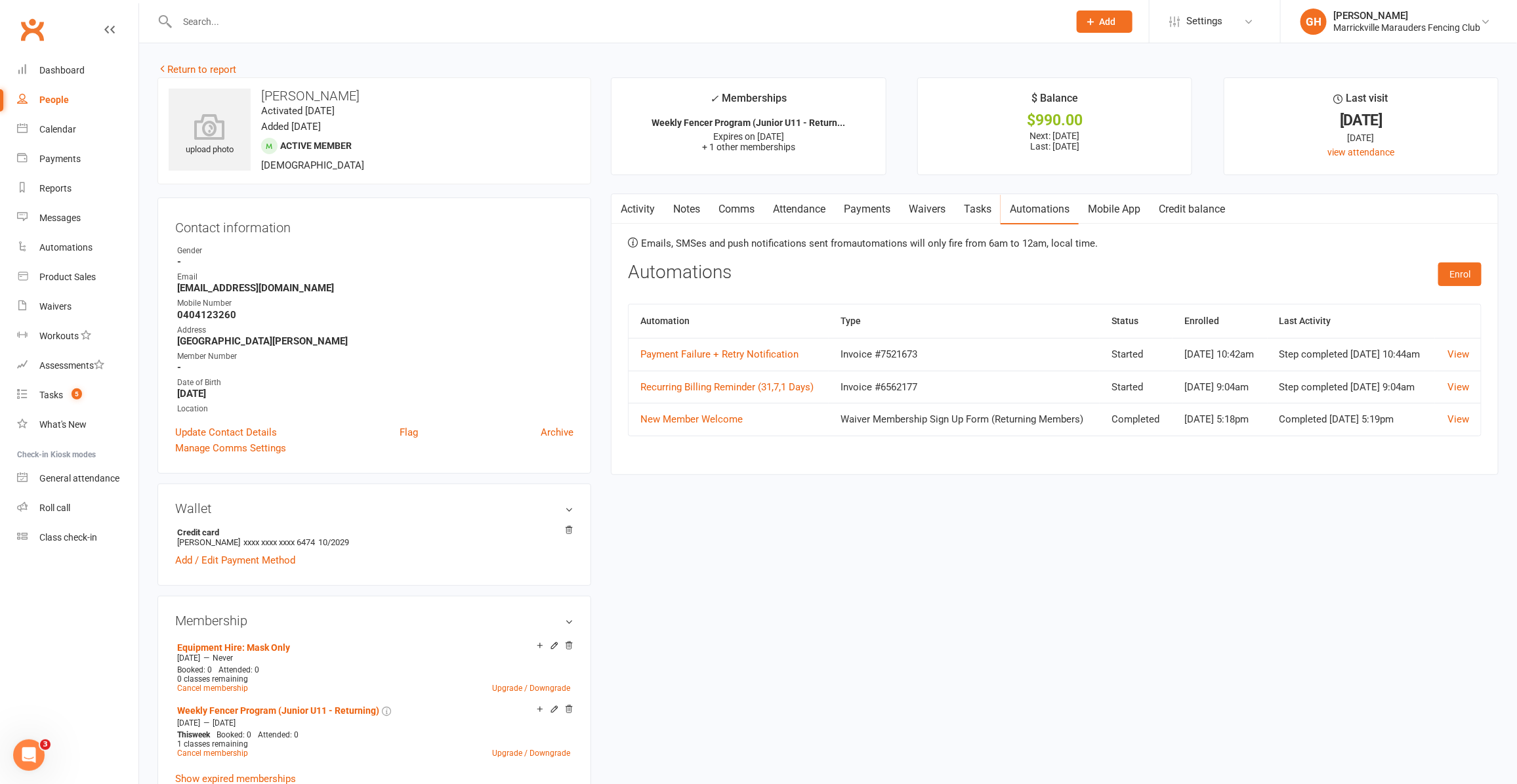
click at [929, 210] on link "Waivers" at bounding box center [927, 209] width 55 height 30
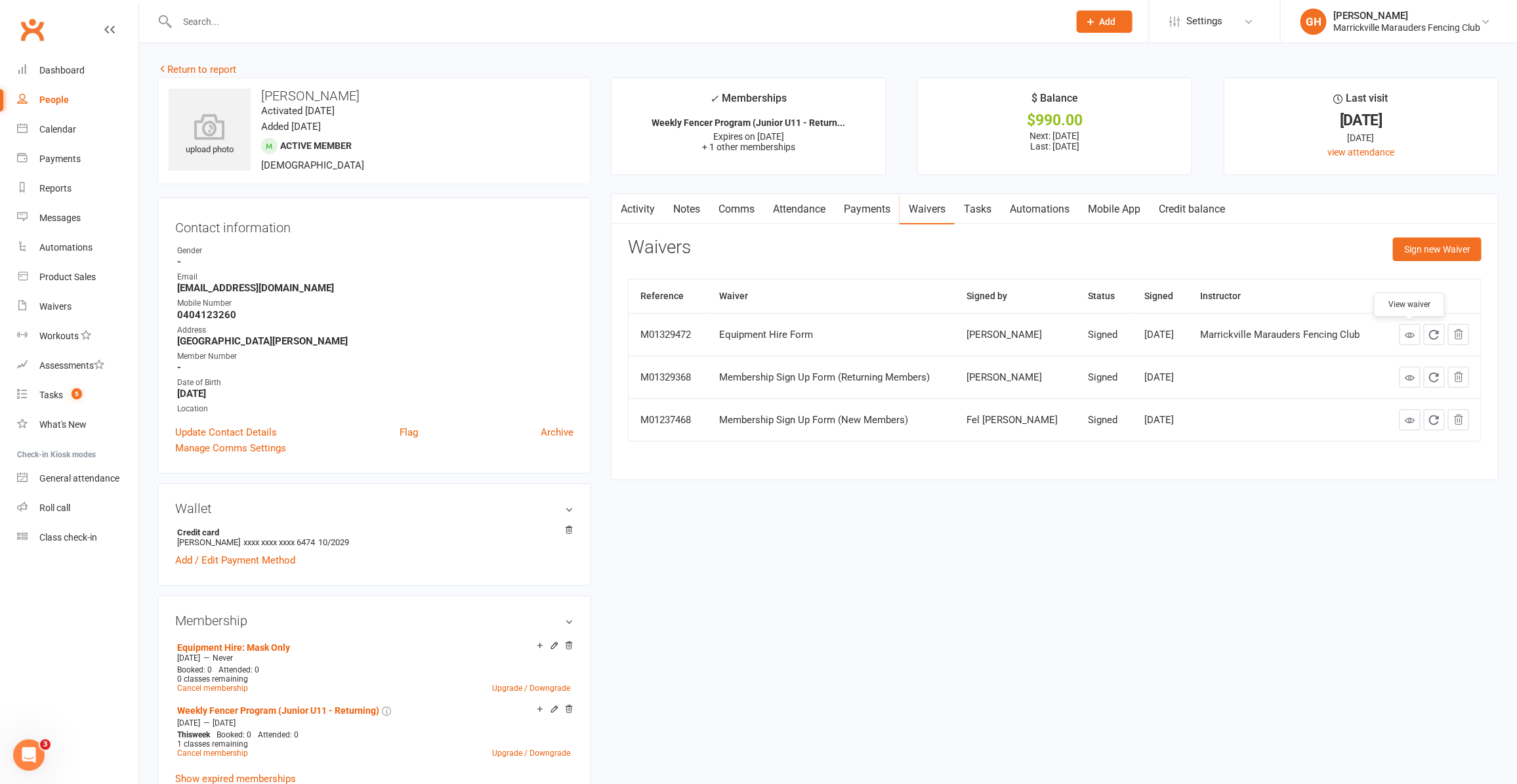
click at [1415, 339] on icon at bounding box center [1409, 335] width 10 height 10
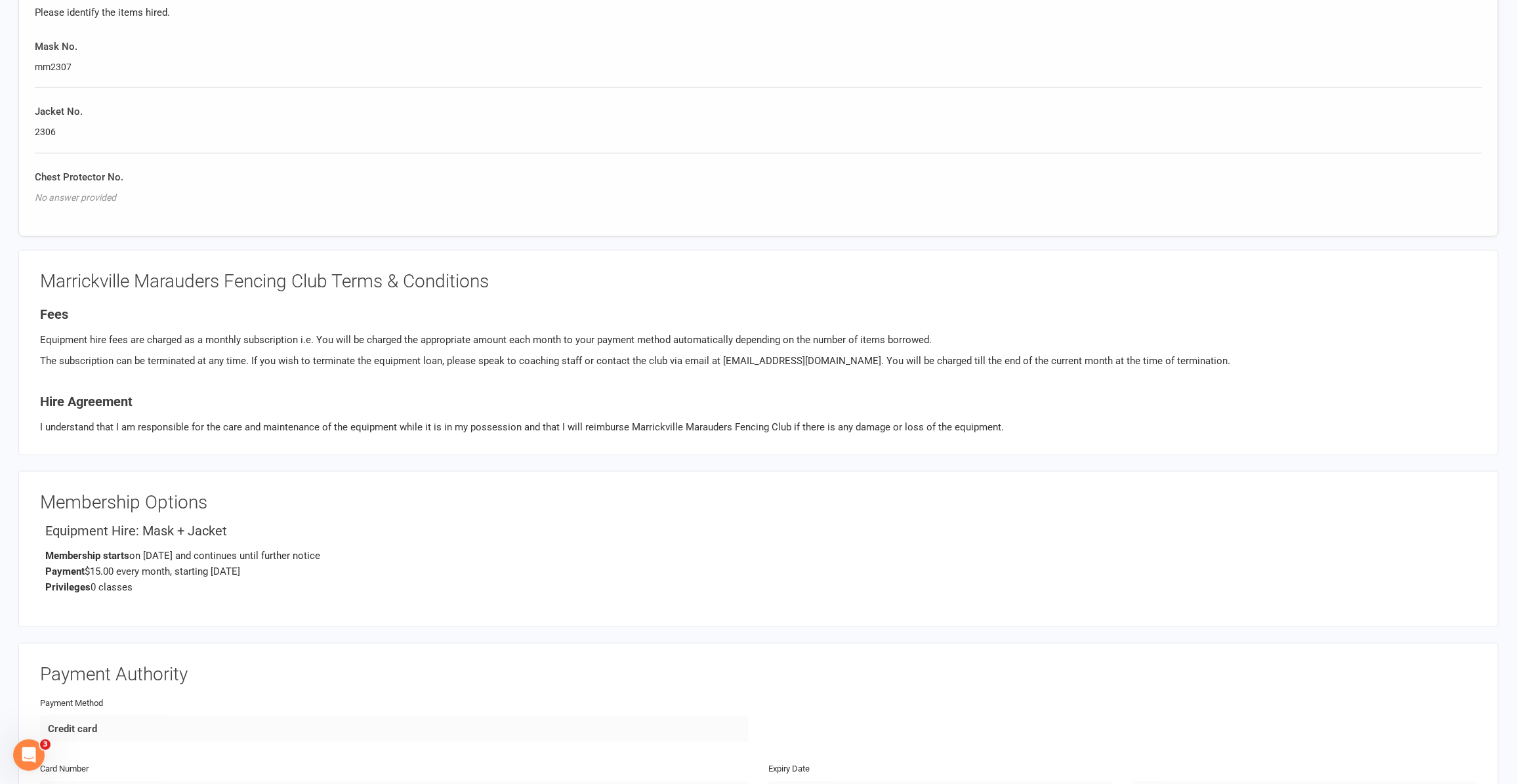
scroll to position [24, 0]
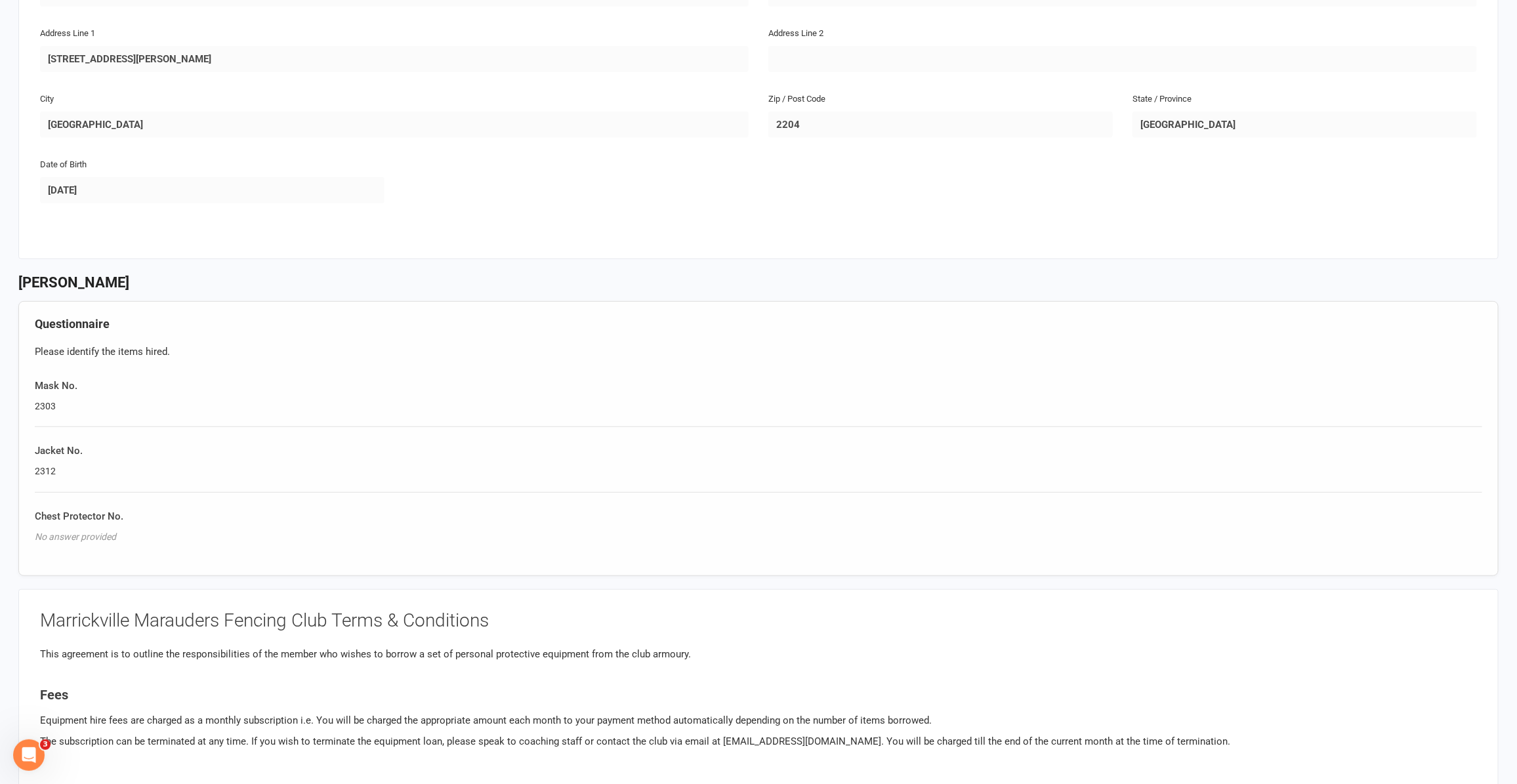
scroll to position [410, 0]
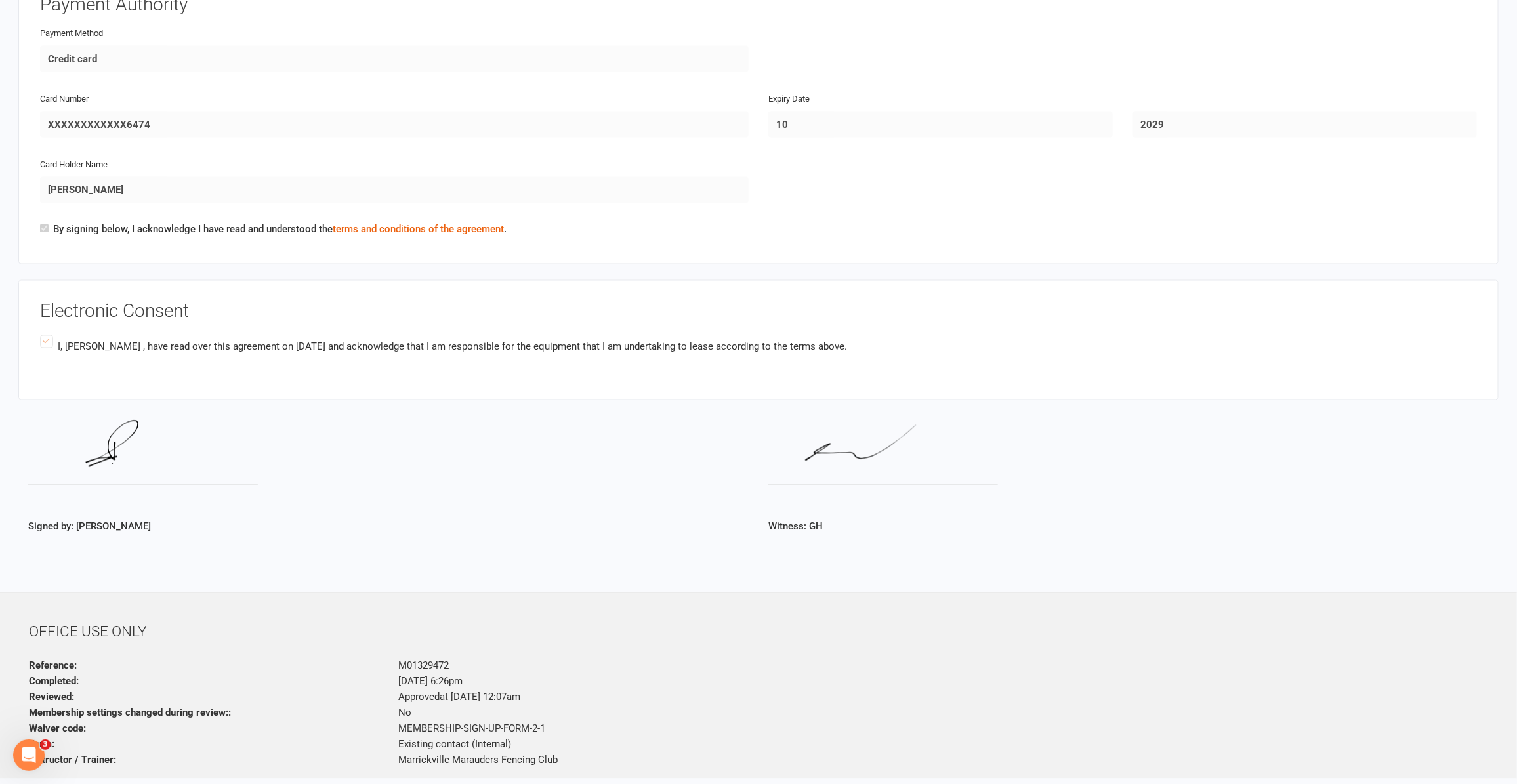
scroll to position [1339, 0]
